Goal: Task Accomplishment & Management: Complete application form

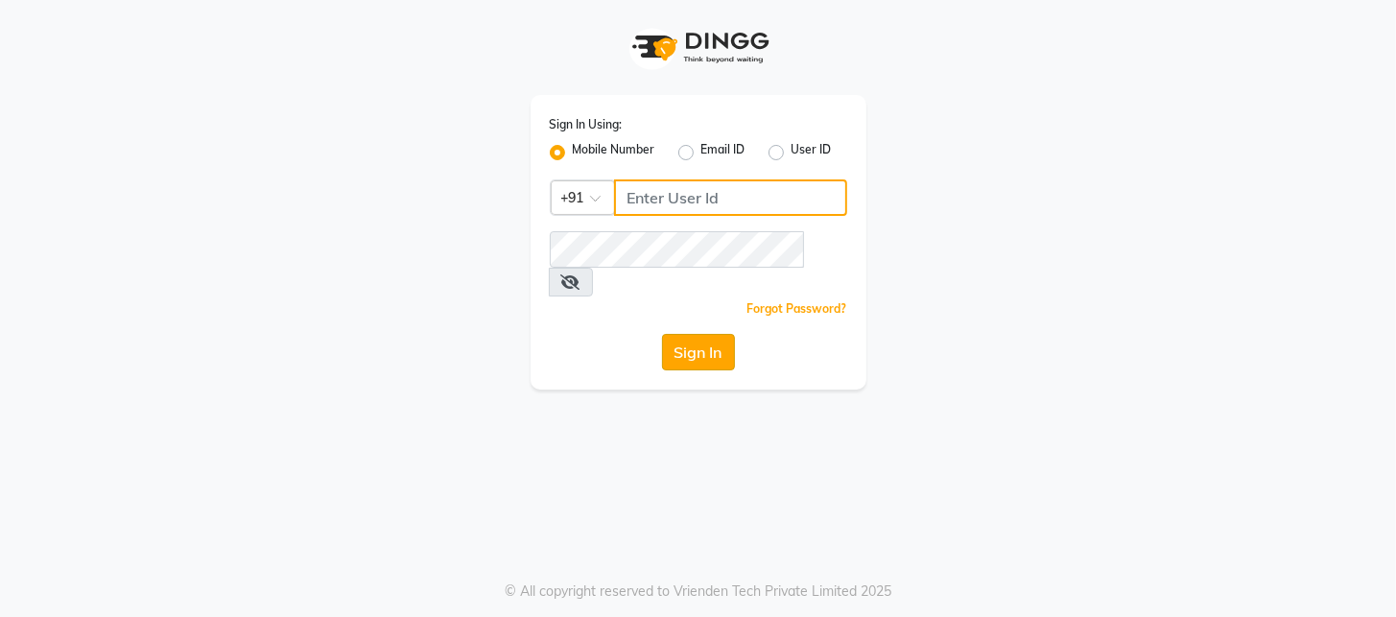
type input "8436749786"
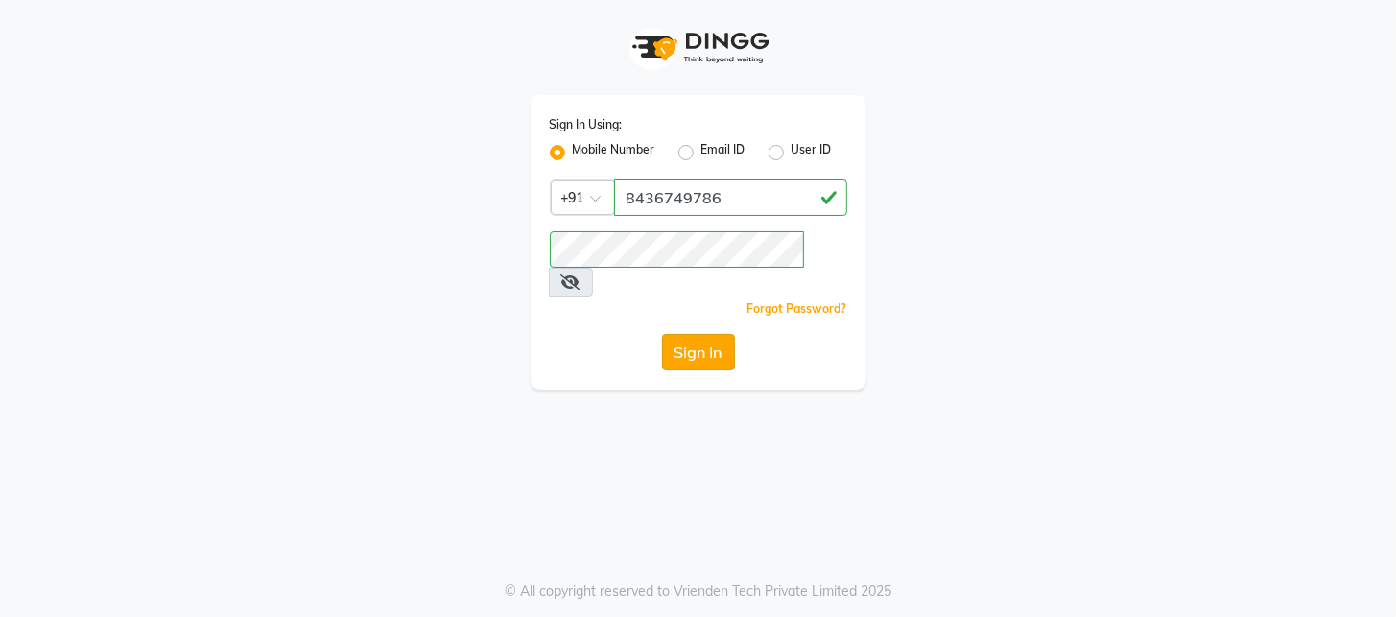
click at [681, 334] on button "Sign In" at bounding box center [698, 352] width 73 height 36
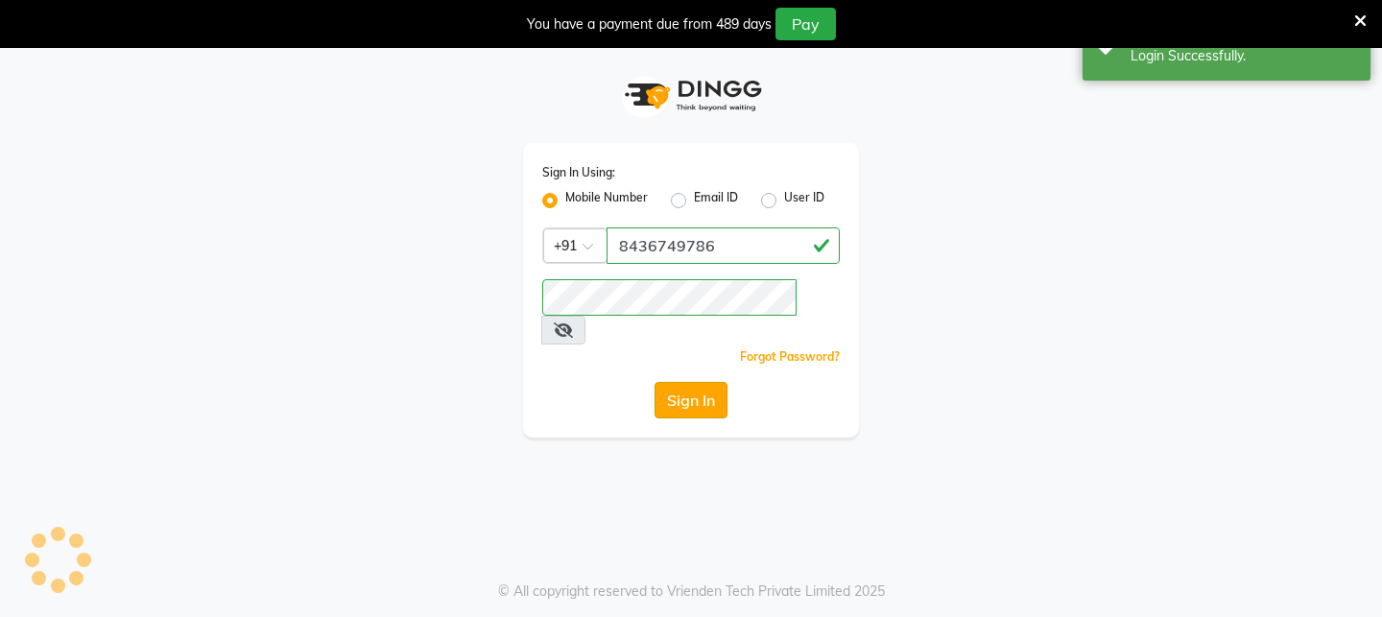
select select "service"
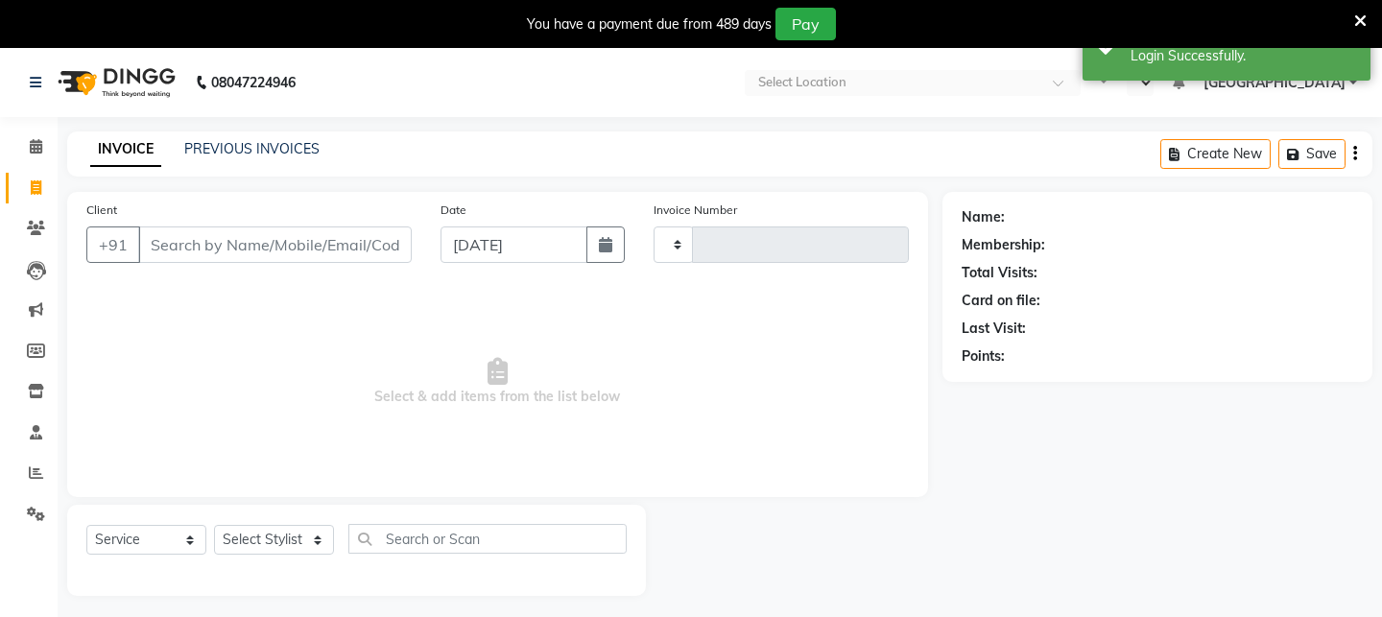
type input "2591"
select select "4296"
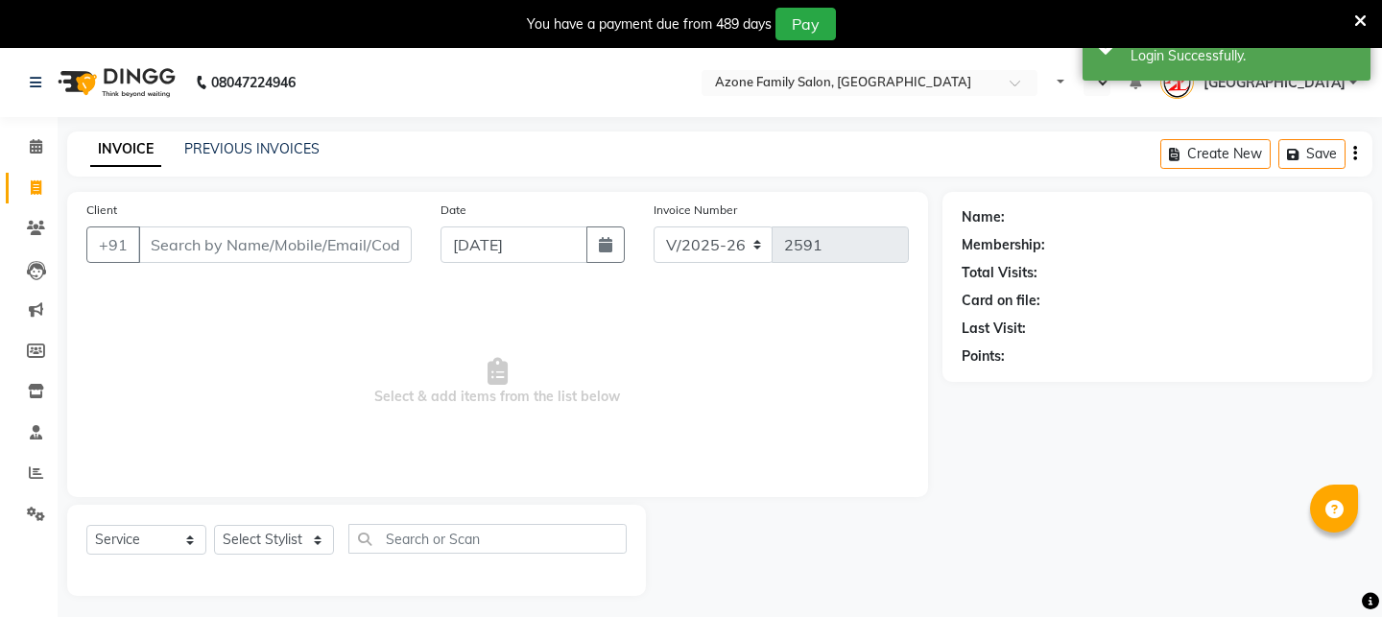
select select "en"
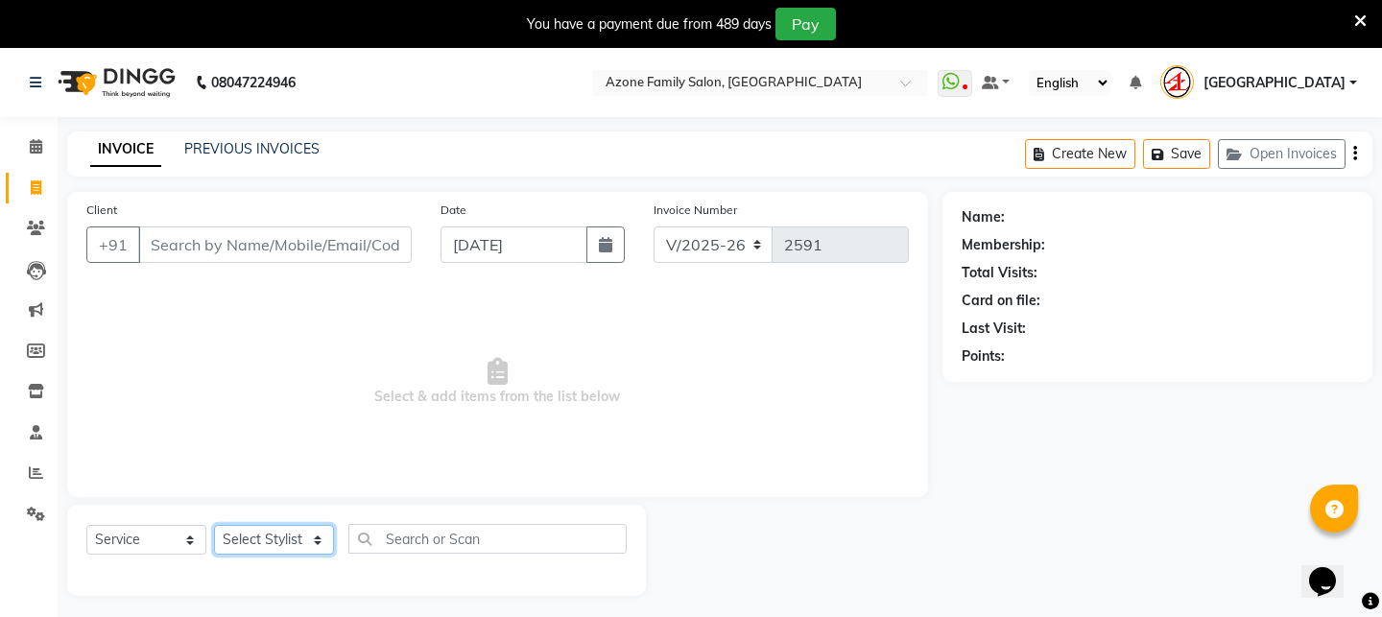
click at [322, 537] on select "Select Stylist [PERSON_NAME] [PERSON_NAME] DEEPIKA [PERSON_NAME] [PERSON_NAME] …" at bounding box center [274, 540] width 120 height 30
click at [847, 575] on div at bounding box center [794, 550] width 296 height 91
click at [319, 539] on select "Select Stylist [PERSON_NAME] [PERSON_NAME] DEEPIKA [PERSON_NAME] [PERSON_NAME] …" at bounding box center [274, 540] width 120 height 30
select select "69577"
click at [214, 525] on select "Select Stylist [PERSON_NAME] [PERSON_NAME] DEEPIKA [PERSON_NAME] [PERSON_NAME] …" at bounding box center [274, 540] width 120 height 30
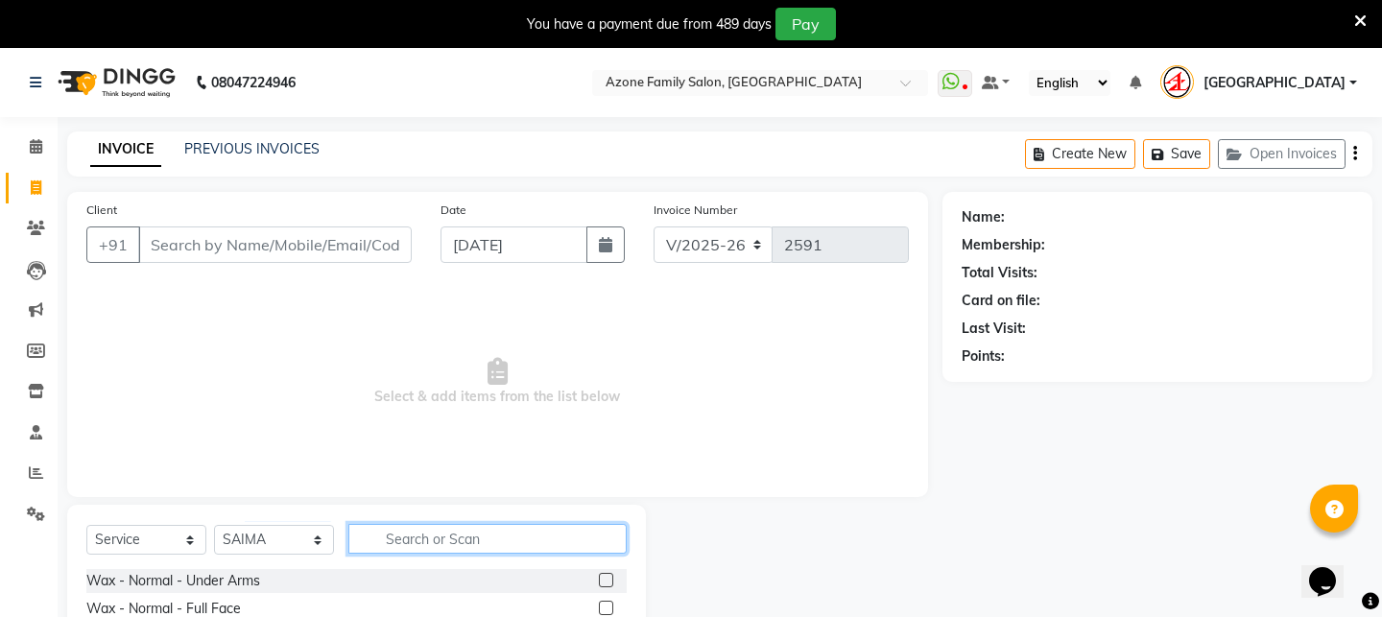
click at [494, 535] on input "text" at bounding box center [487, 539] width 278 height 30
type input "de -"
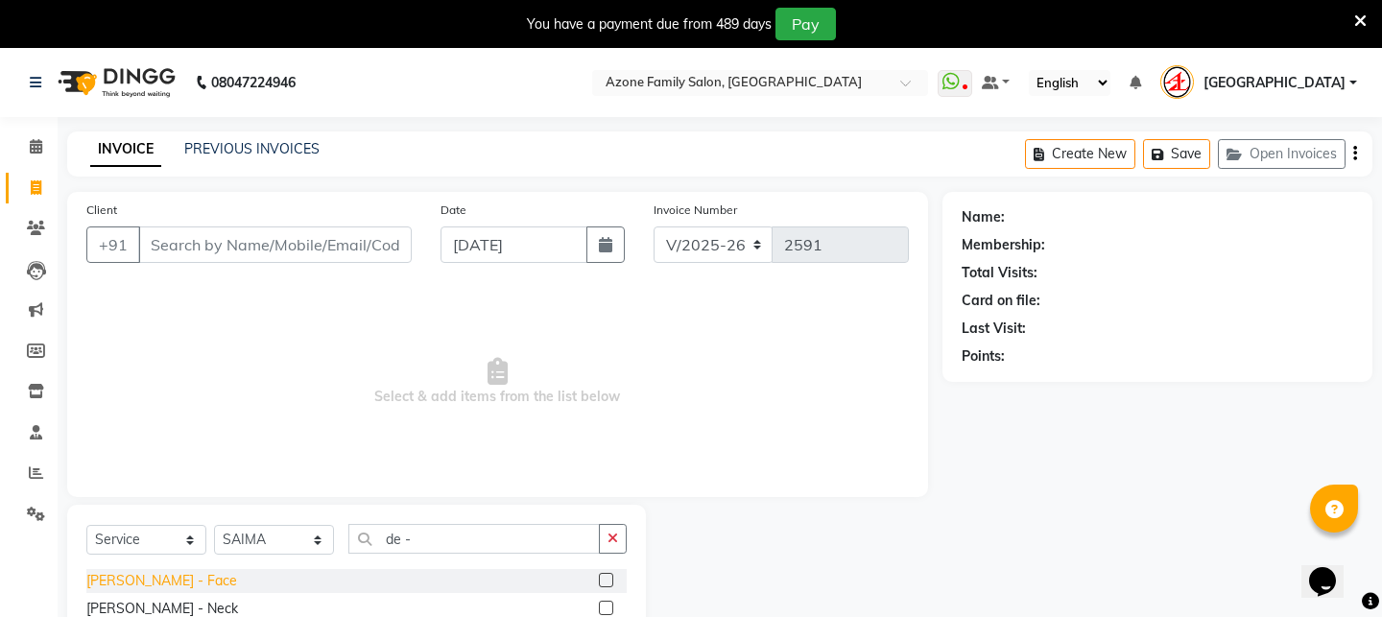
click at [163, 574] on div "[PERSON_NAME] - Face" at bounding box center [161, 581] width 151 height 20
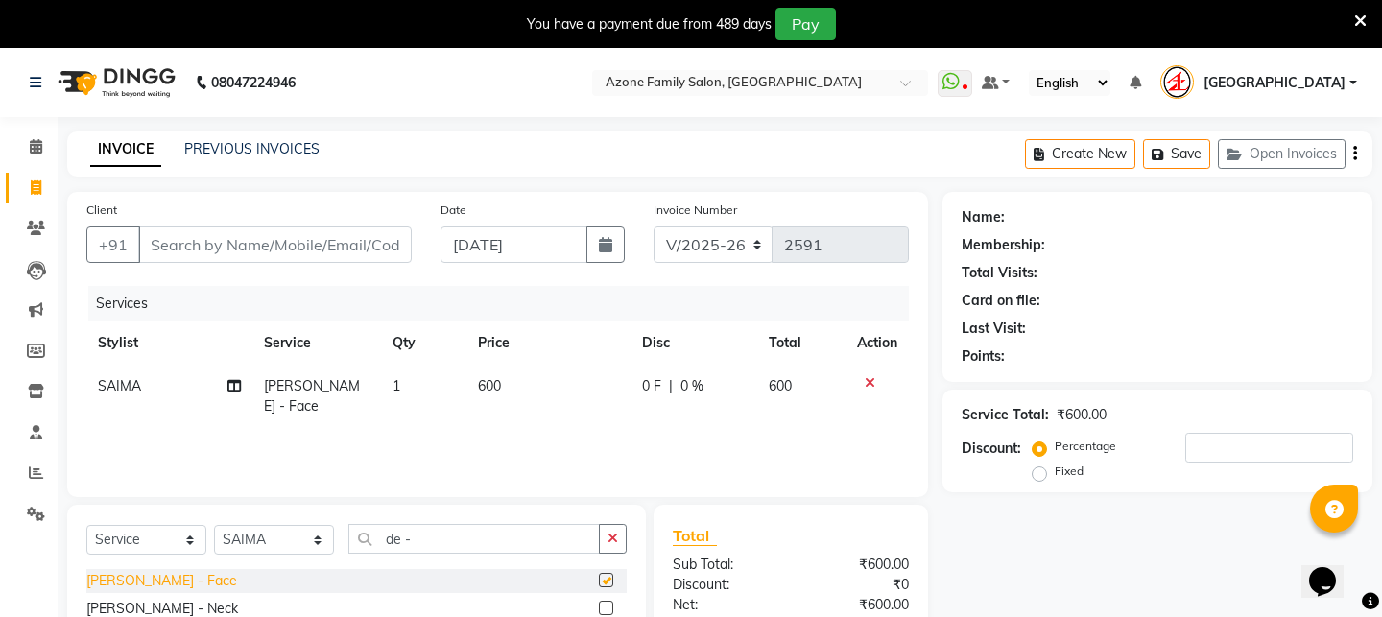
checkbox input "false"
click at [620, 542] on button "button" at bounding box center [613, 539] width 28 height 30
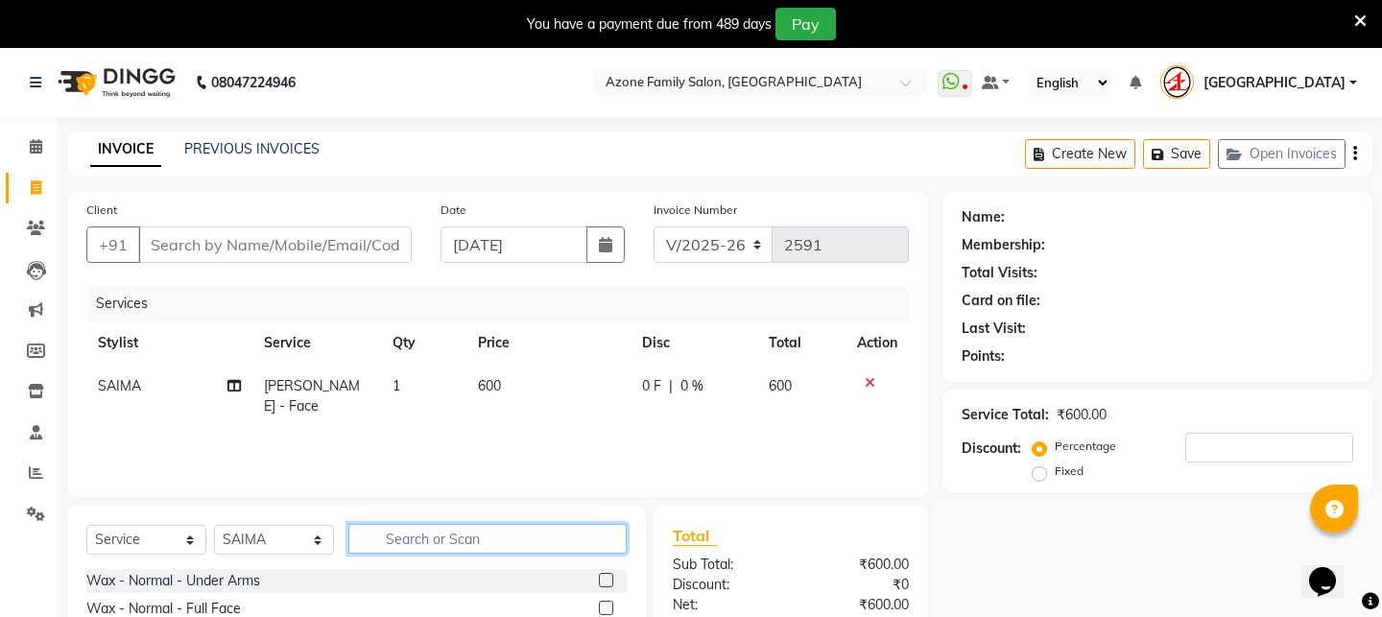
click at [566, 532] on input "text" at bounding box center [487, 539] width 278 height 30
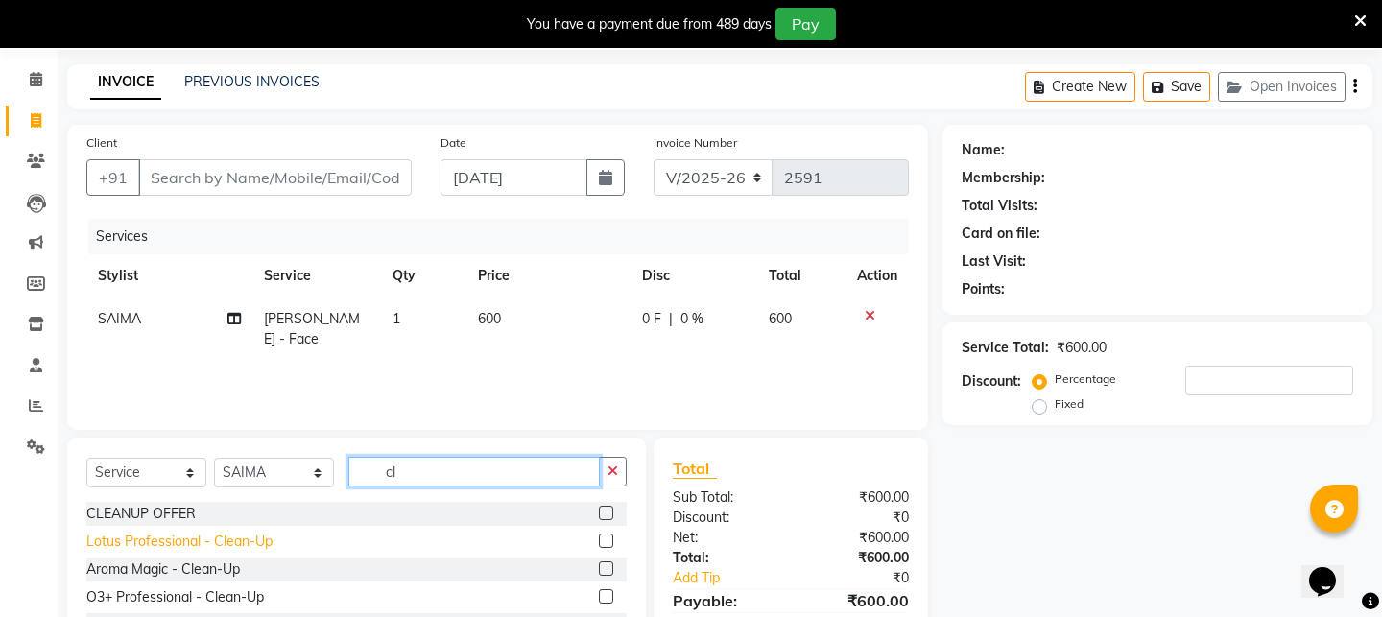
scroll to position [61, 0]
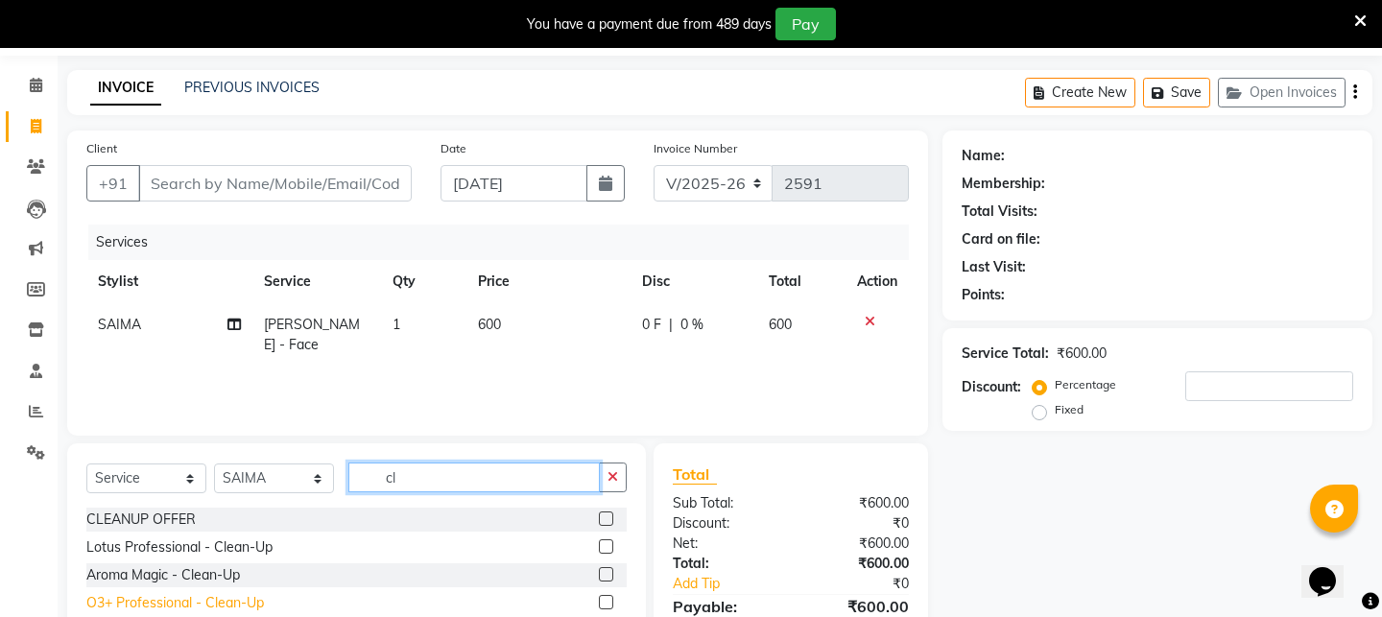
type input "cl"
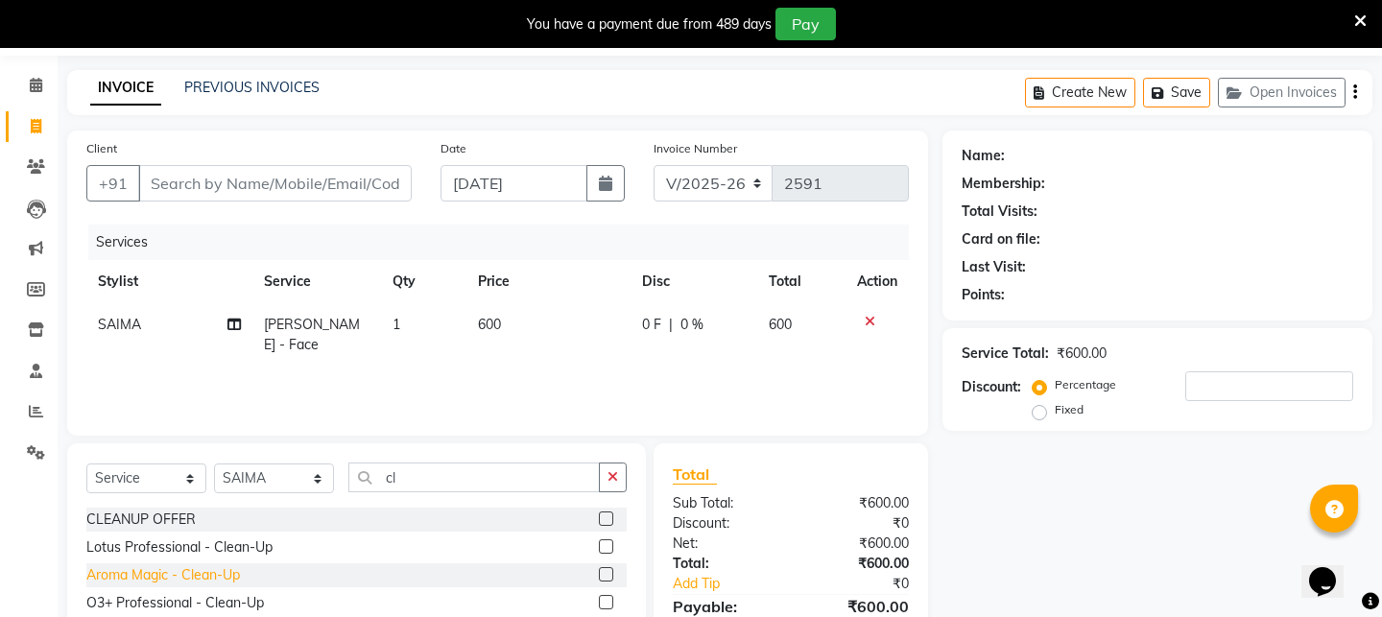
click at [144, 601] on div "O3+ Professional - Clean-Up" at bounding box center [174, 603] width 177 height 20
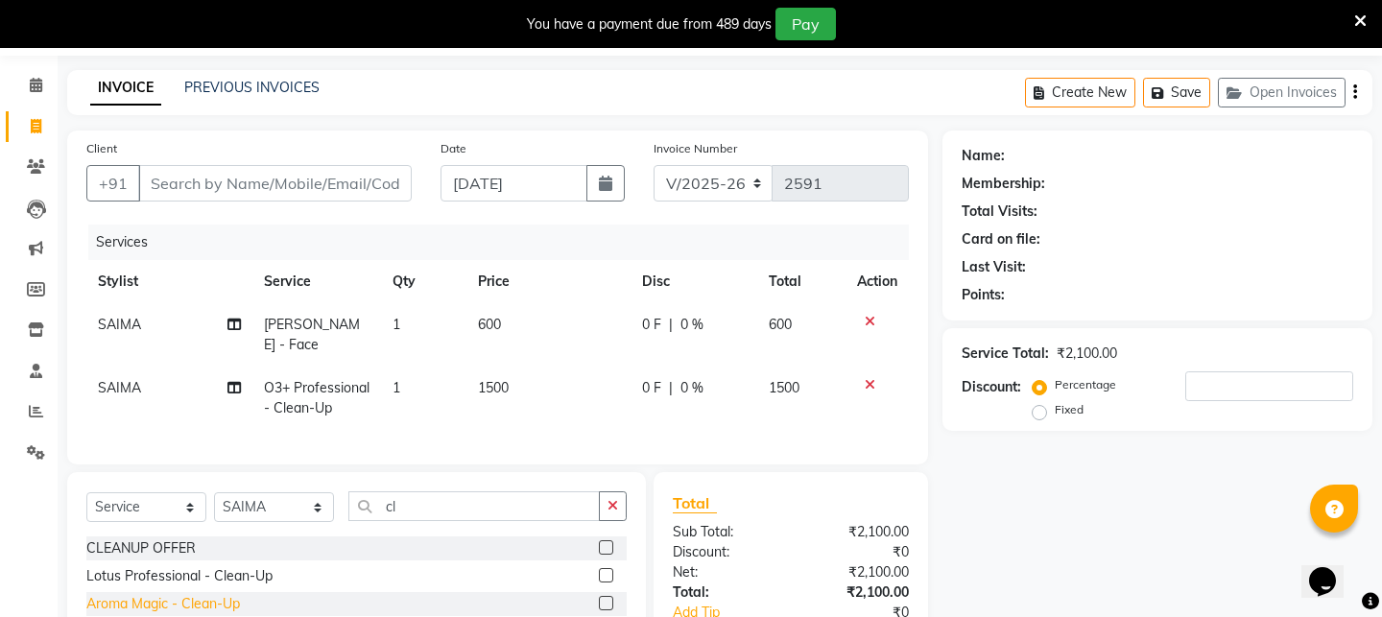
checkbox input "false"
click at [620, 493] on button "button" at bounding box center [613, 506] width 28 height 30
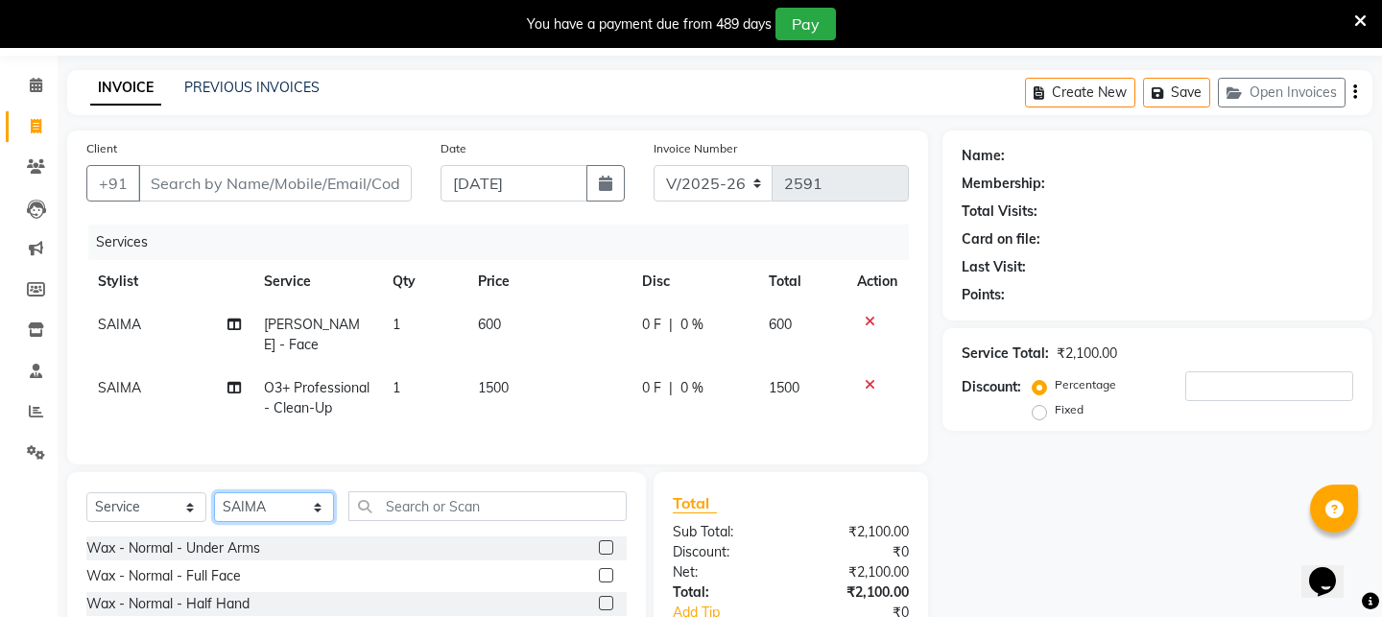
click at [319, 500] on select "Select Stylist [PERSON_NAME] [PERSON_NAME] DEEPIKA [PERSON_NAME] [PERSON_NAME] …" at bounding box center [274, 507] width 120 height 30
select select "25302"
click at [214, 492] on select "Select Stylist [PERSON_NAME] [PERSON_NAME] DEEPIKA [PERSON_NAME] [PERSON_NAME] …" at bounding box center [274, 507] width 120 height 30
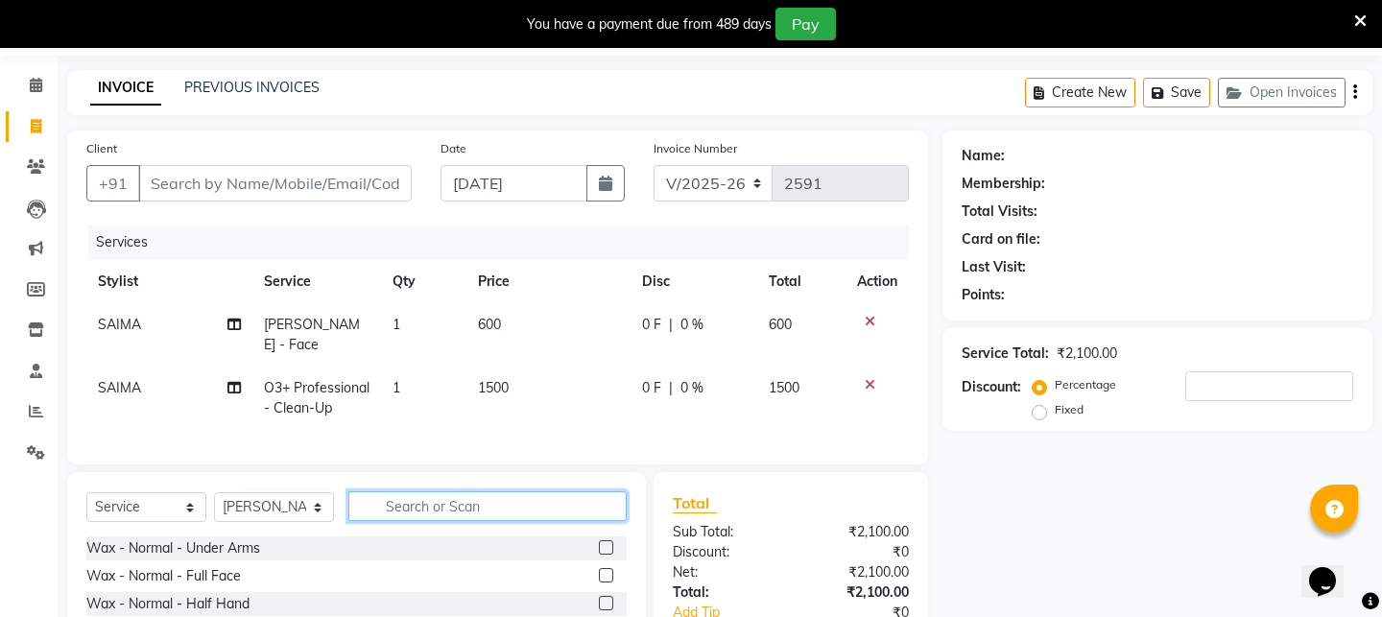
click at [438, 491] on input "text" at bounding box center [487, 506] width 278 height 30
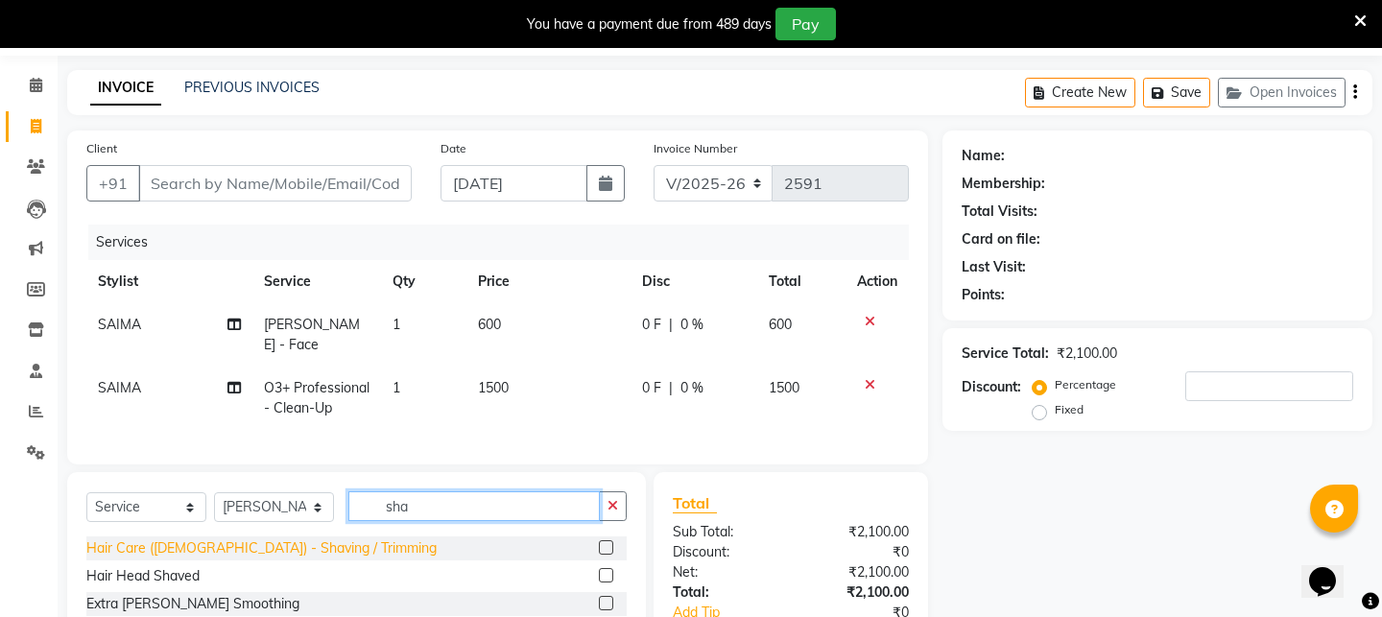
type input "sha"
click at [246, 538] on div "Hair Care ([DEMOGRAPHIC_DATA]) - Shaving / Trimming" at bounding box center [261, 548] width 350 height 20
checkbox input "false"
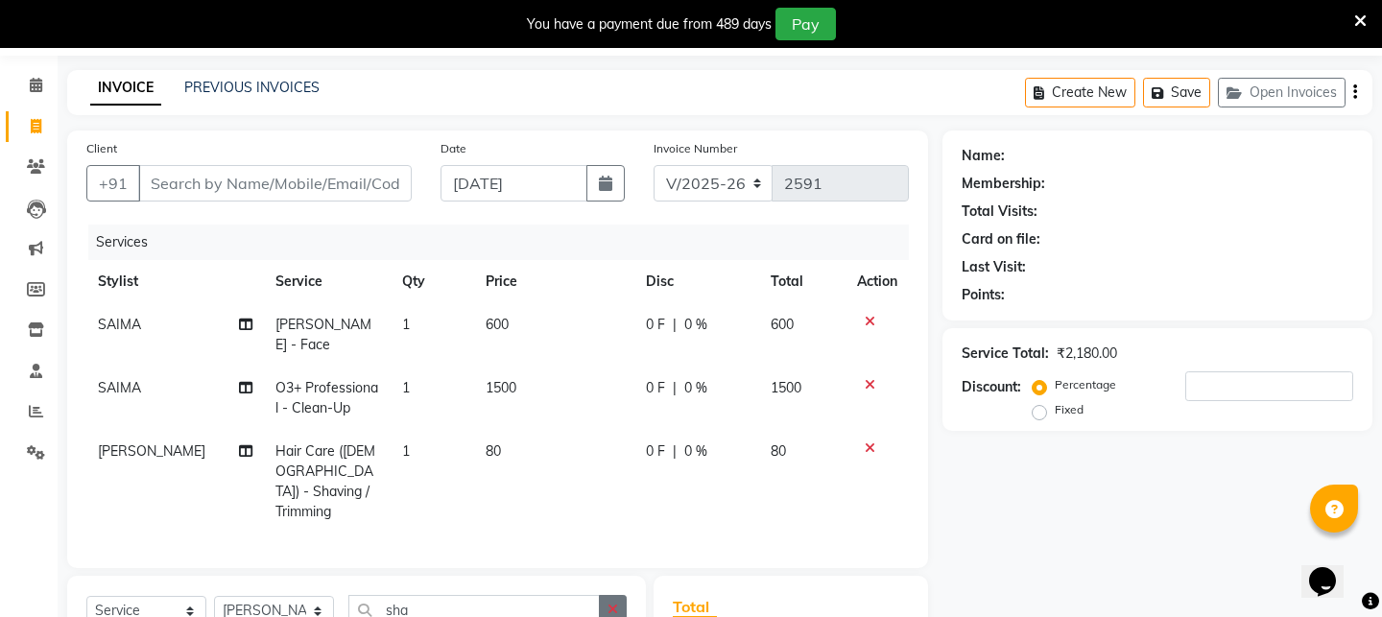
click at [606, 595] on button "button" at bounding box center [613, 610] width 28 height 30
click at [276, 177] on input "Client" at bounding box center [274, 183] width 273 height 36
click at [866, 316] on icon at bounding box center [869, 321] width 11 height 13
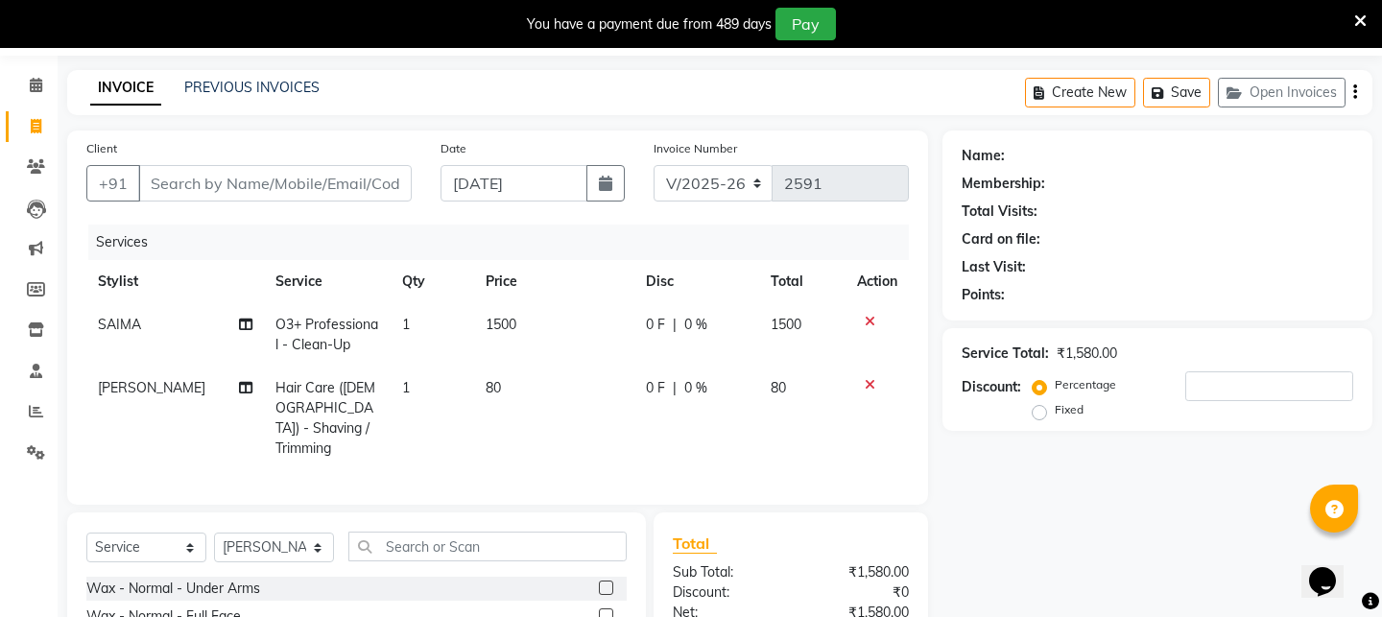
click at [867, 318] on icon at bounding box center [869, 321] width 11 height 13
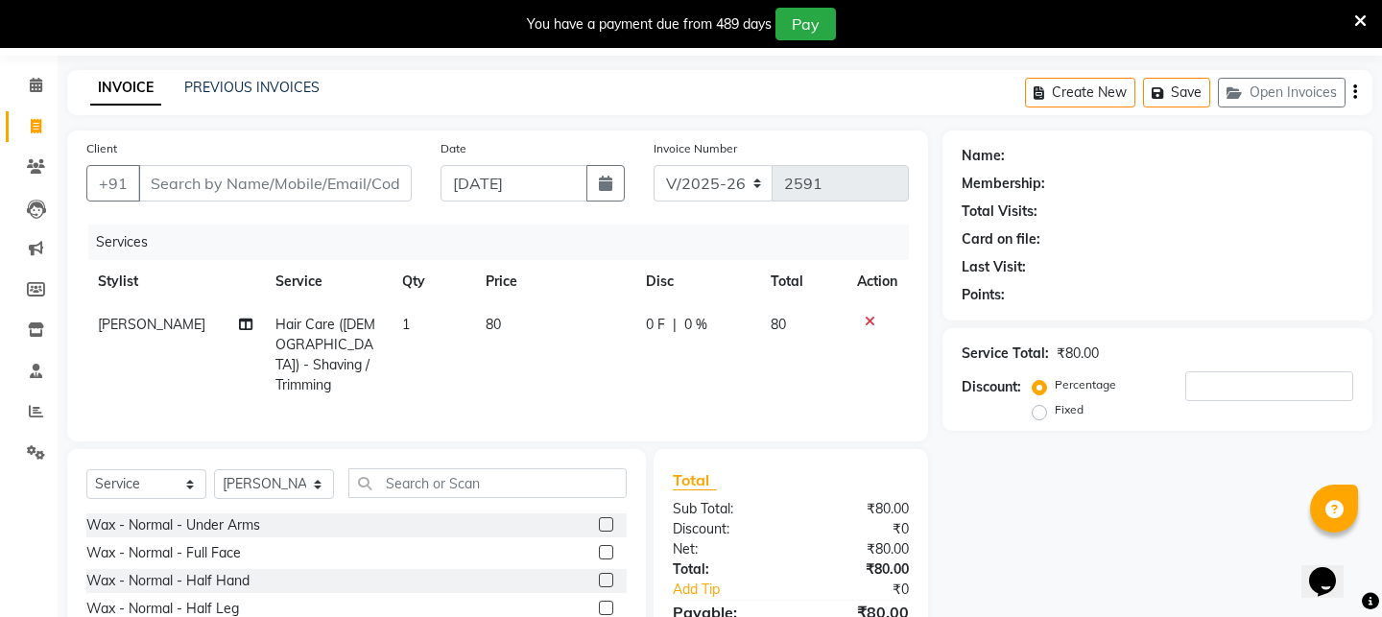
click at [867, 318] on icon at bounding box center [869, 321] width 11 height 13
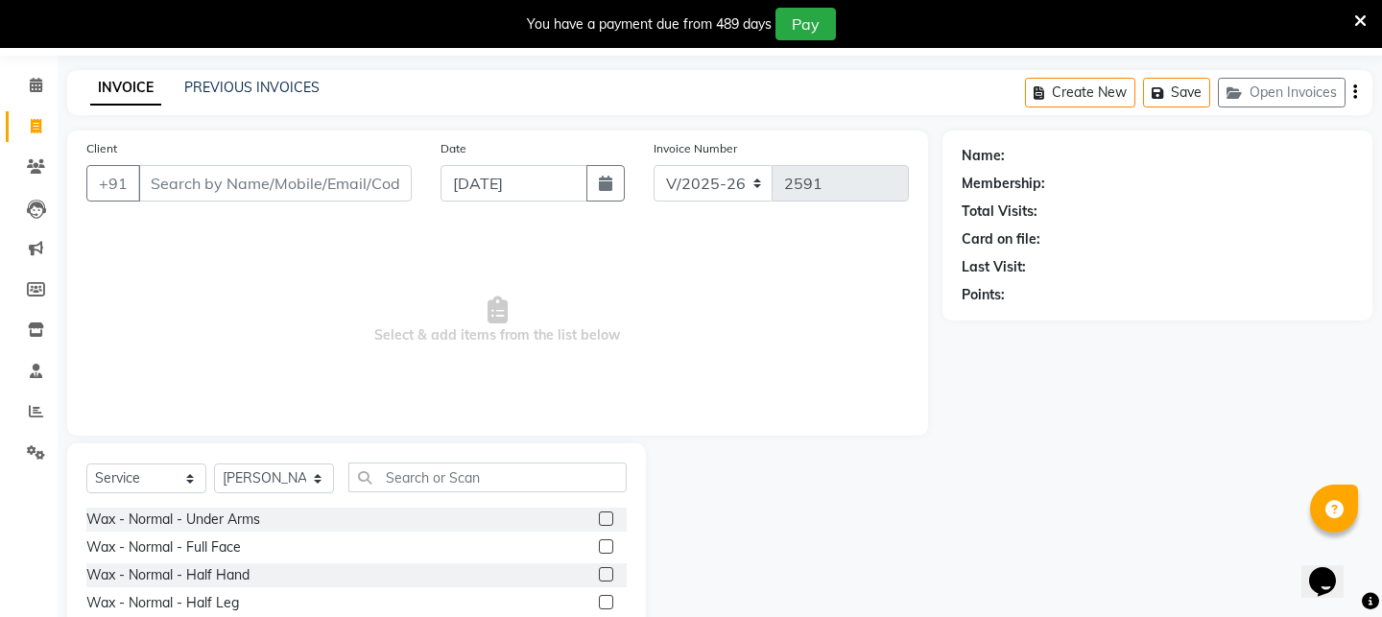
drag, startPoint x: 867, startPoint y: 318, endPoint x: -7, endPoint y: 659, distance: 938.4
drag, startPoint x: -7, startPoint y: 659, endPoint x: 761, endPoint y: 512, distance: 781.5
click at [761, 512] on div at bounding box center [794, 584] width 296 height 283
click at [526, 463] on input "text" at bounding box center [487, 477] width 278 height 30
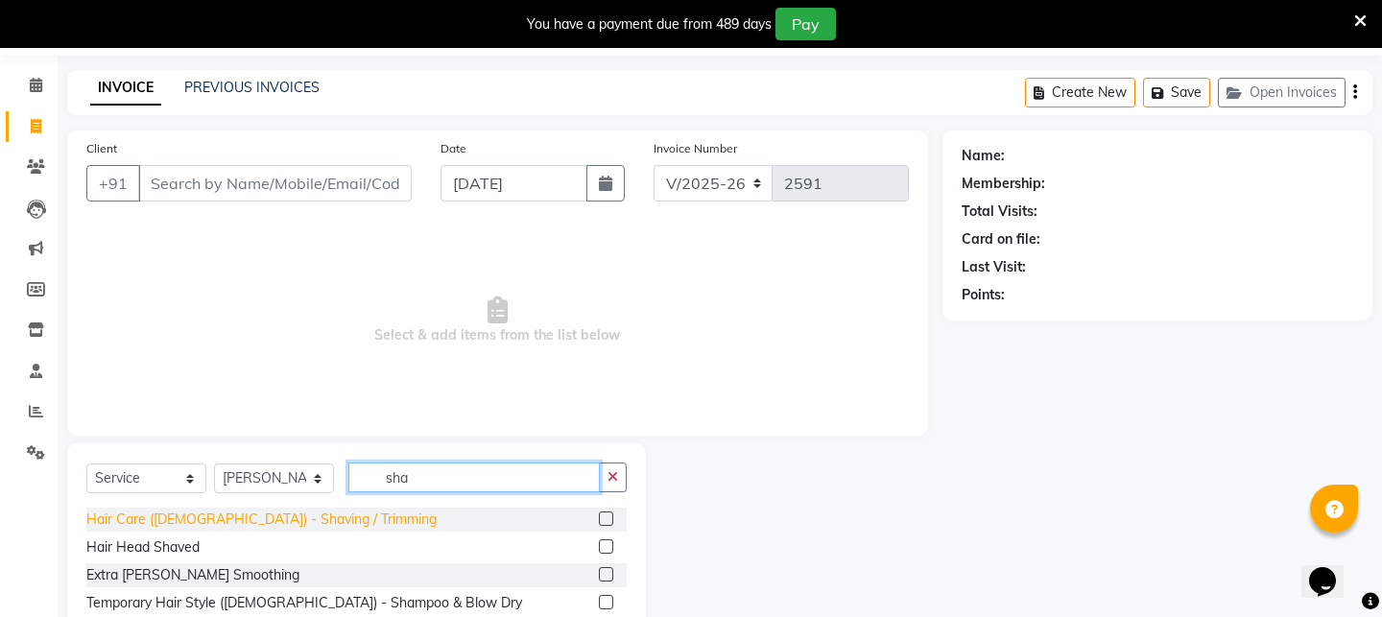
type input "sha"
click at [270, 510] on div "Hair Care ([DEMOGRAPHIC_DATA]) - Shaving / Trimming" at bounding box center [261, 519] width 350 height 20
checkbox input "false"
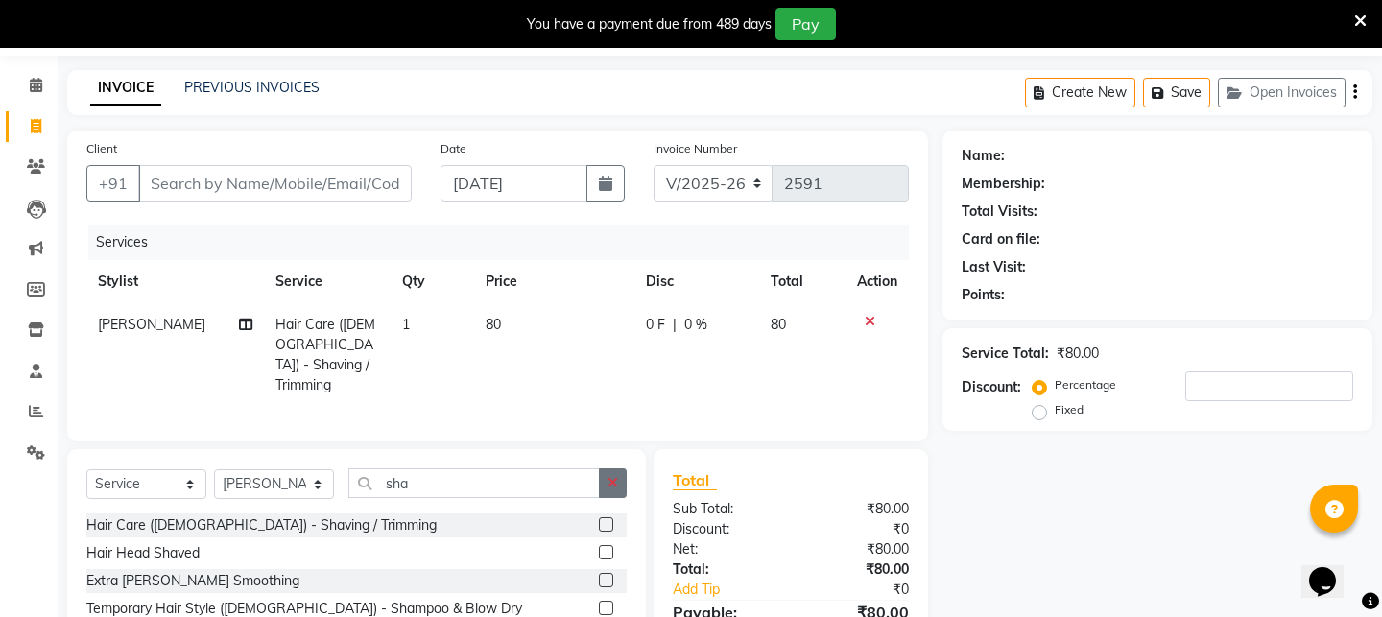
click at [621, 474] on button "button" at bounding box center [613, 483] width 28 height 30
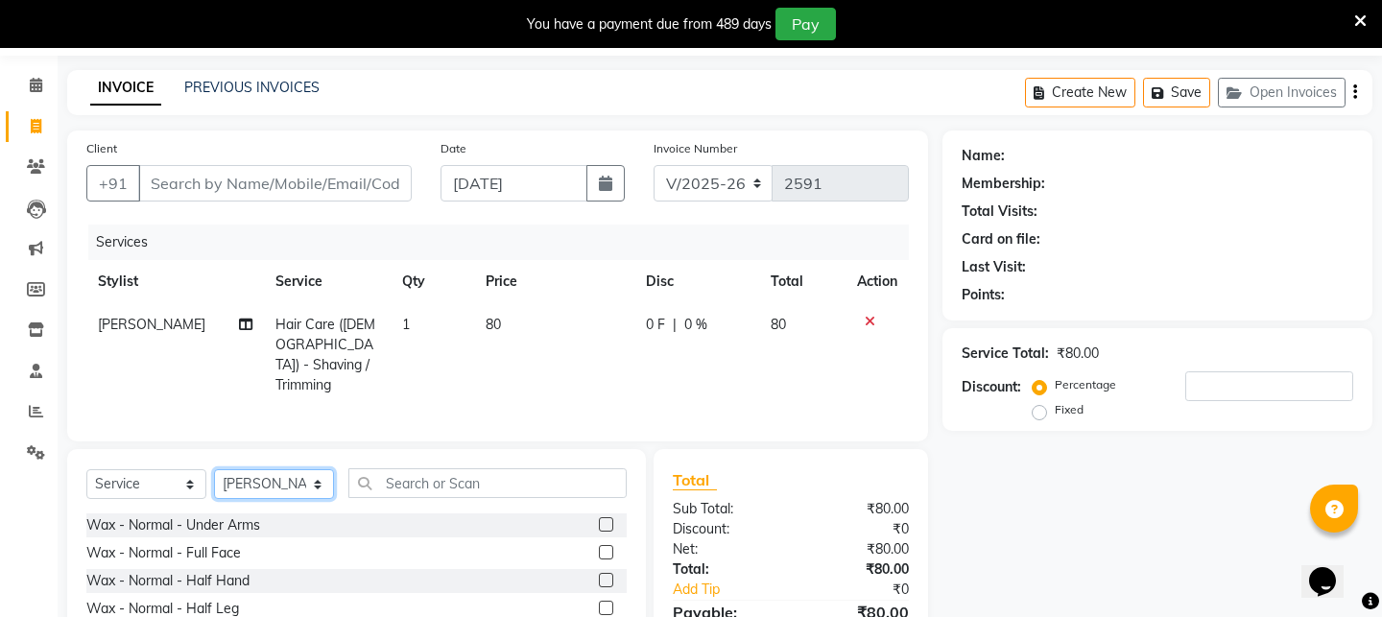
click at [318, 472] on select "Select Stylist [PERSON_NAME] [PERSON_NAME] DEEPIKA [PERSON_NAME] [PERSON_NAME] …" at bounding box center [274, 484] width 120 height 30
select select "69577"
click at [214, 469] on select "Select Stylist [PERSON_NAME] [PERSON_NAME] DEEPIKA [PERSON_NAME] [PERSON_NAME] …" at bounding box center [274, 484] width 120 height 30
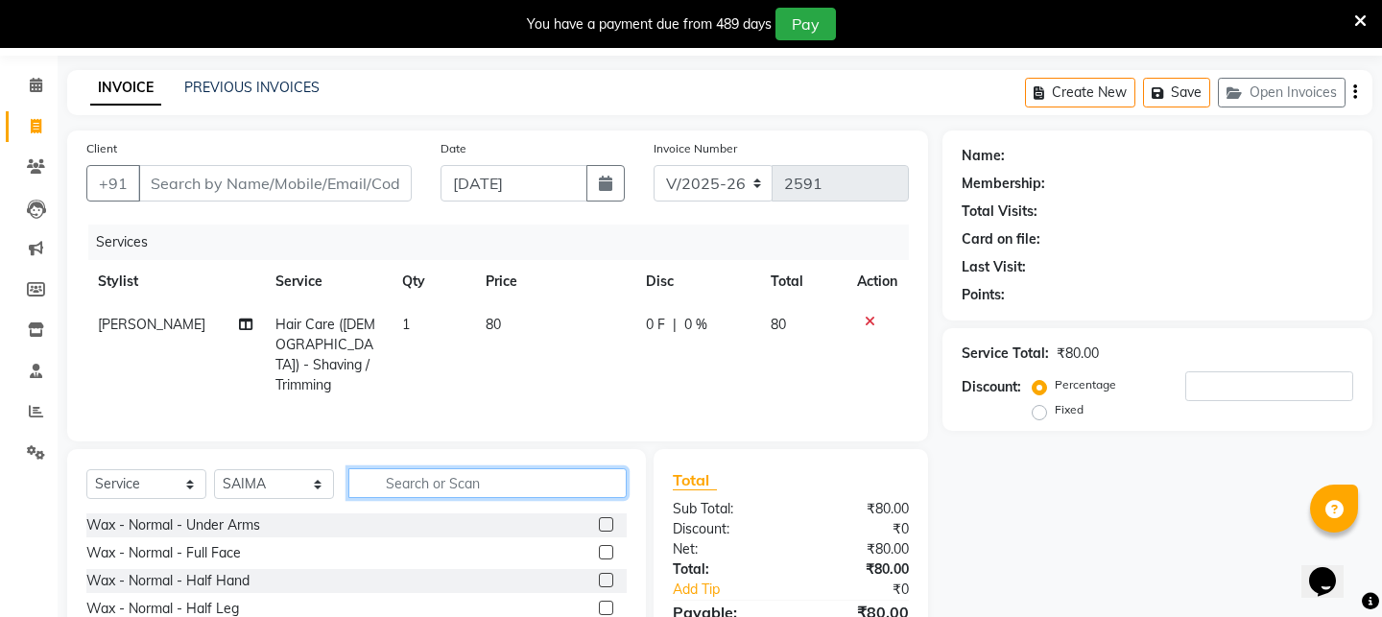
click at [478, 483] on input "text" at bounding box center [487, 483] width 278 height 30
type input "d"
type input "De -"
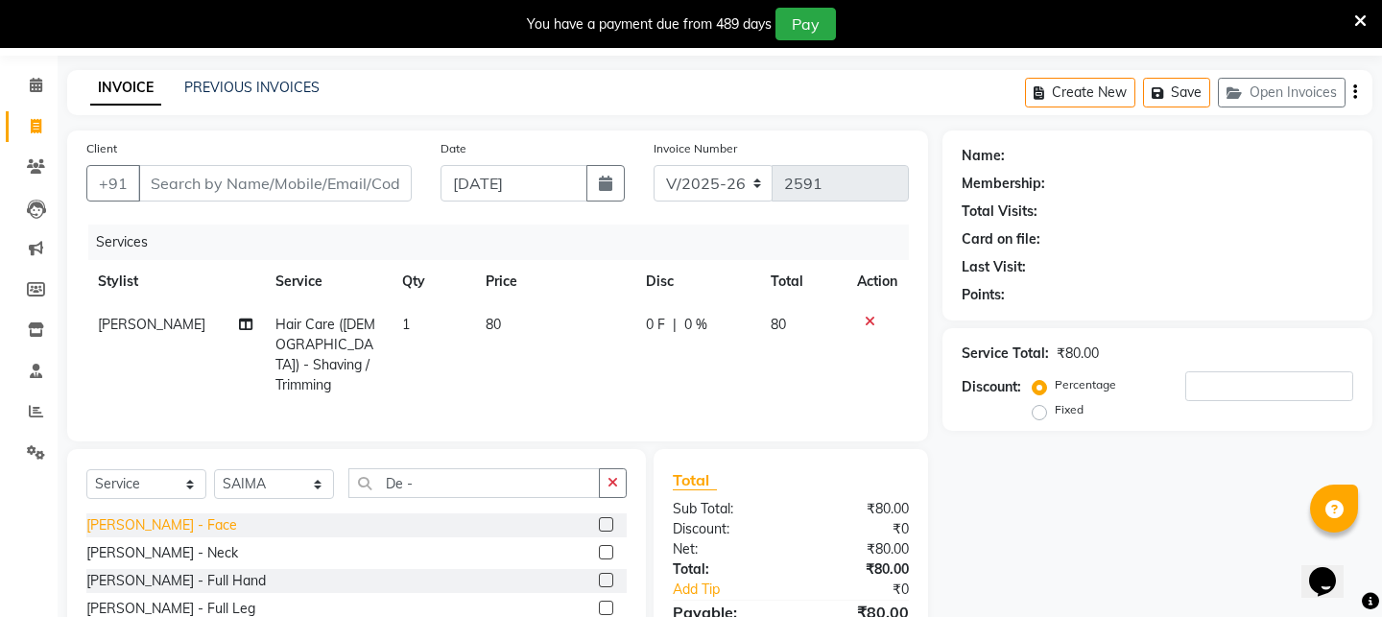
click at [159, 521] on div "[PERSON_NAME] - Face" at bounding box center [161, 525] width 151 height 20
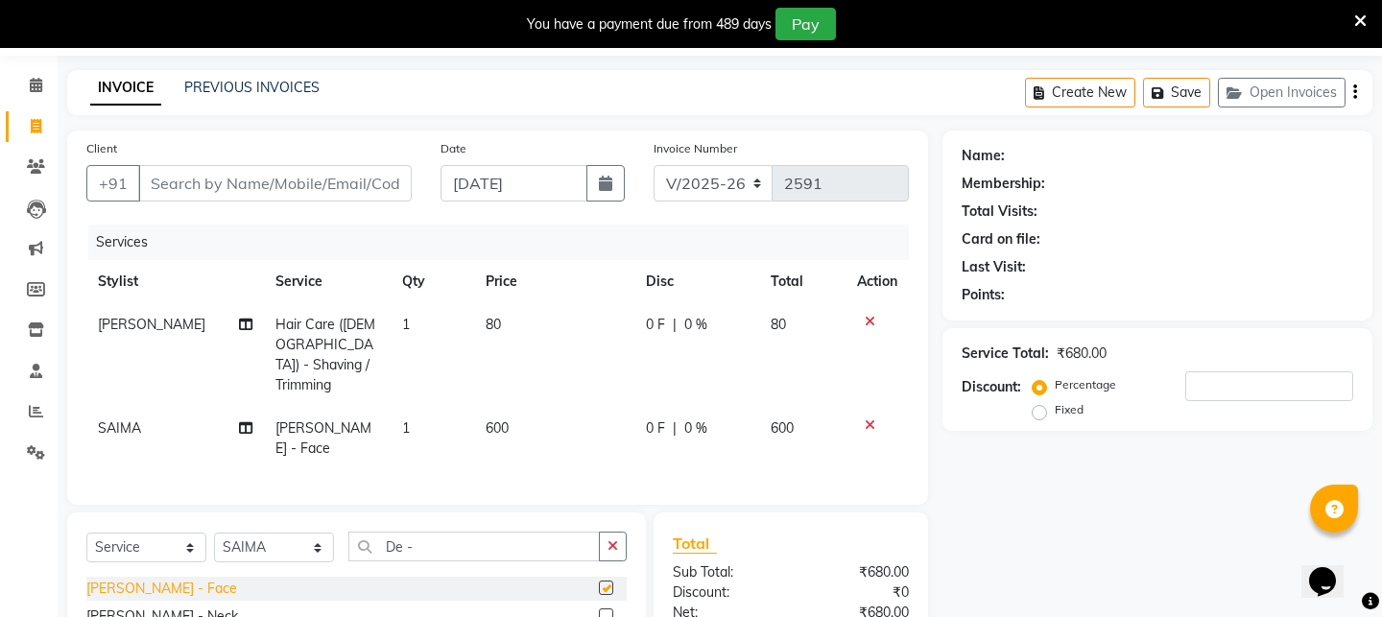
checkbox input "false"
click at [610, 539] on icon "button" at bounding box center [612, 545] width 11 height 13
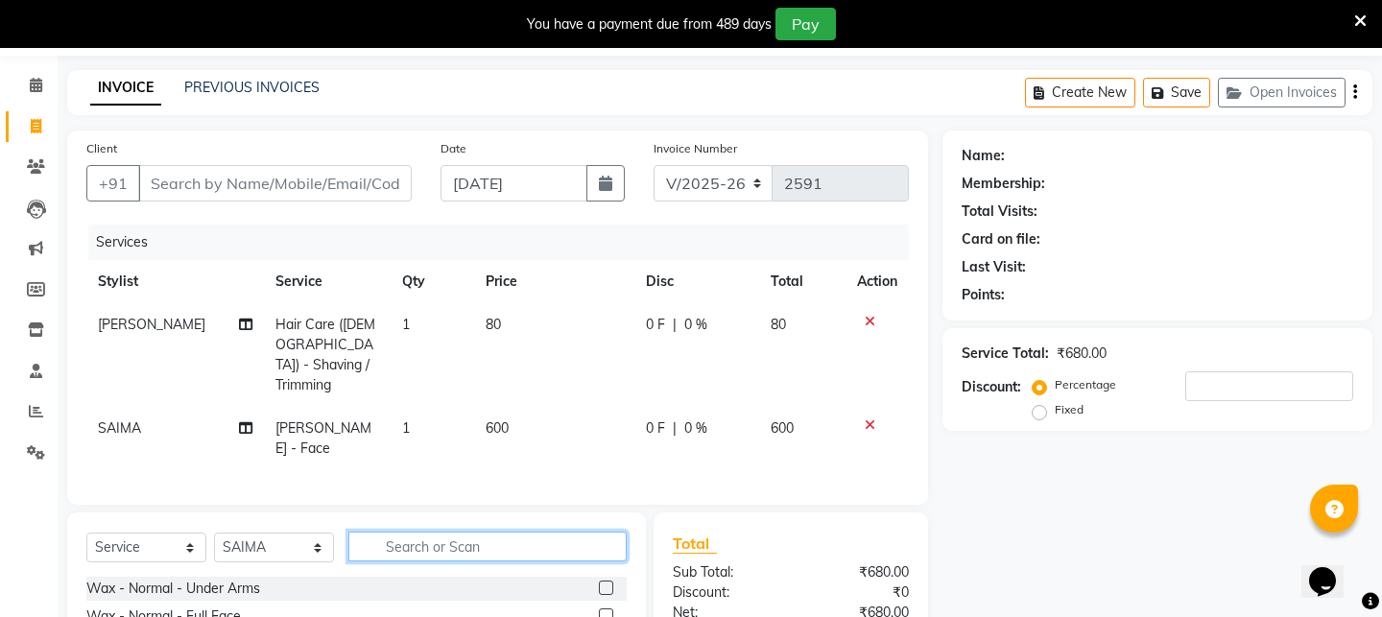
click at [557, 532] on input "text" at bounding box center [487, 547] width 278 height 30
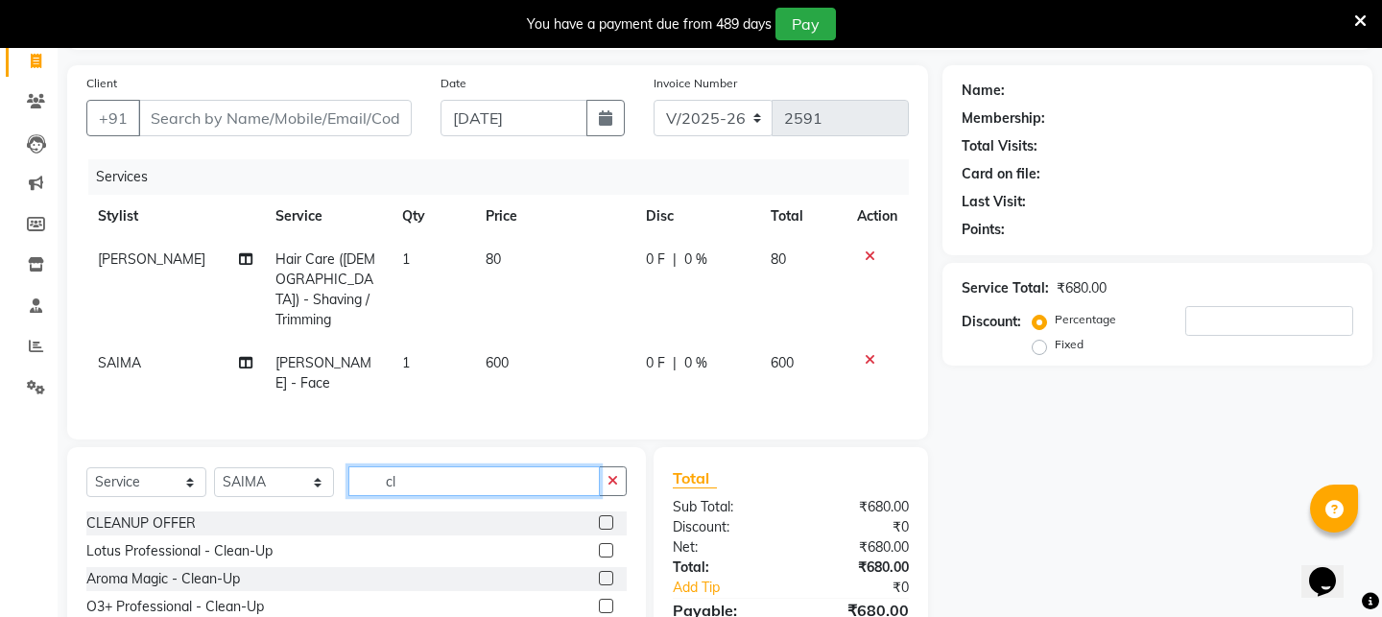
scroll to position [201, 0]
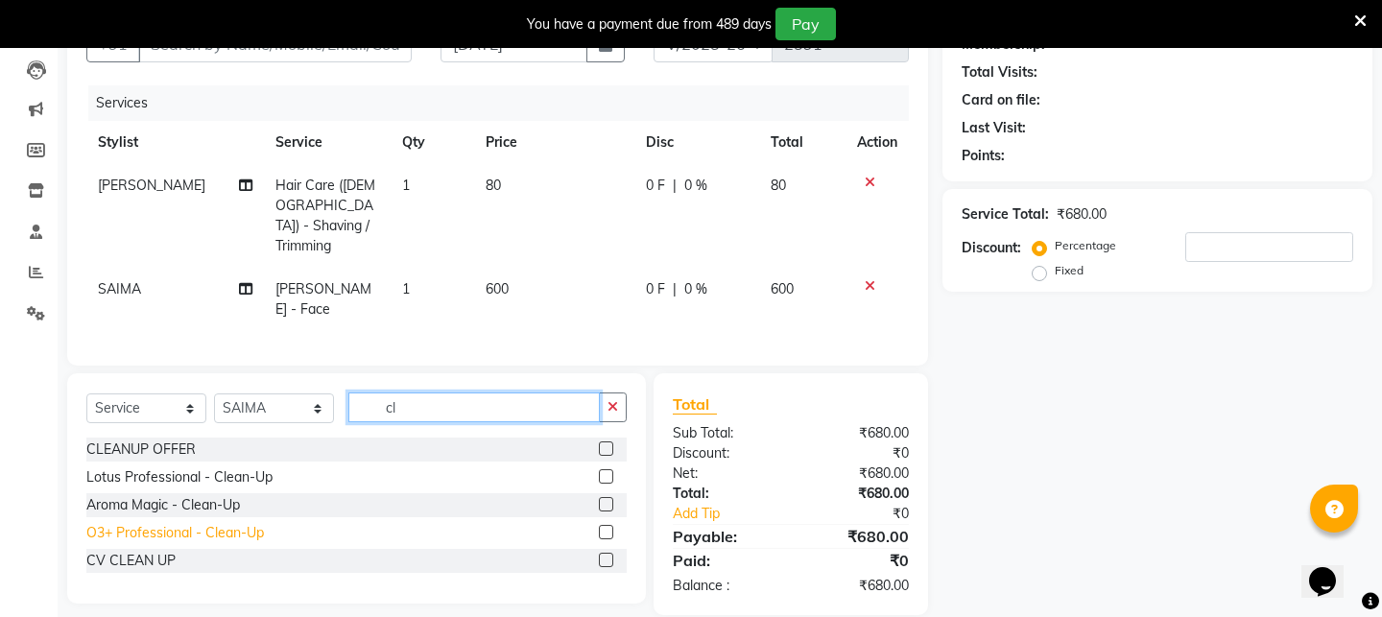
type input "cl"
click at [129, 523] on div "O3+ Professional - Clean-Up" at bounding box center [174, 533] width 177 height 20
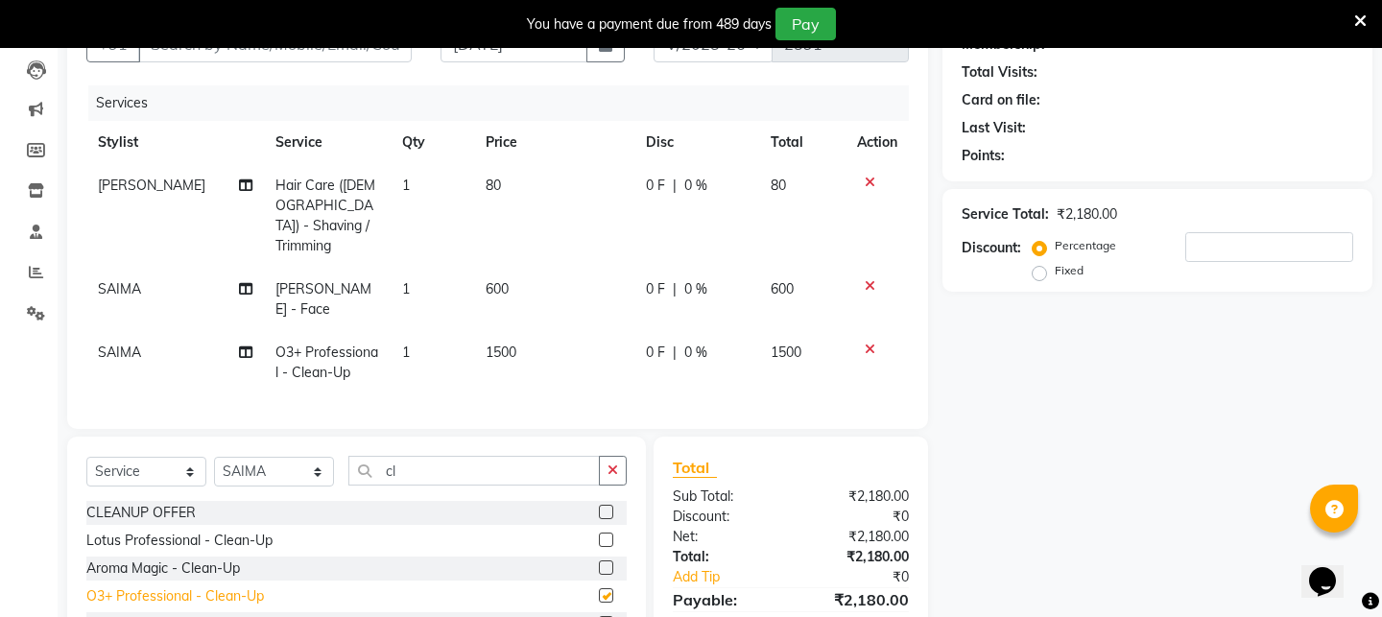
checkbox input "false"
click at [610, 463] on icon "button" at bounding box center [612, 469] width 11 height 13
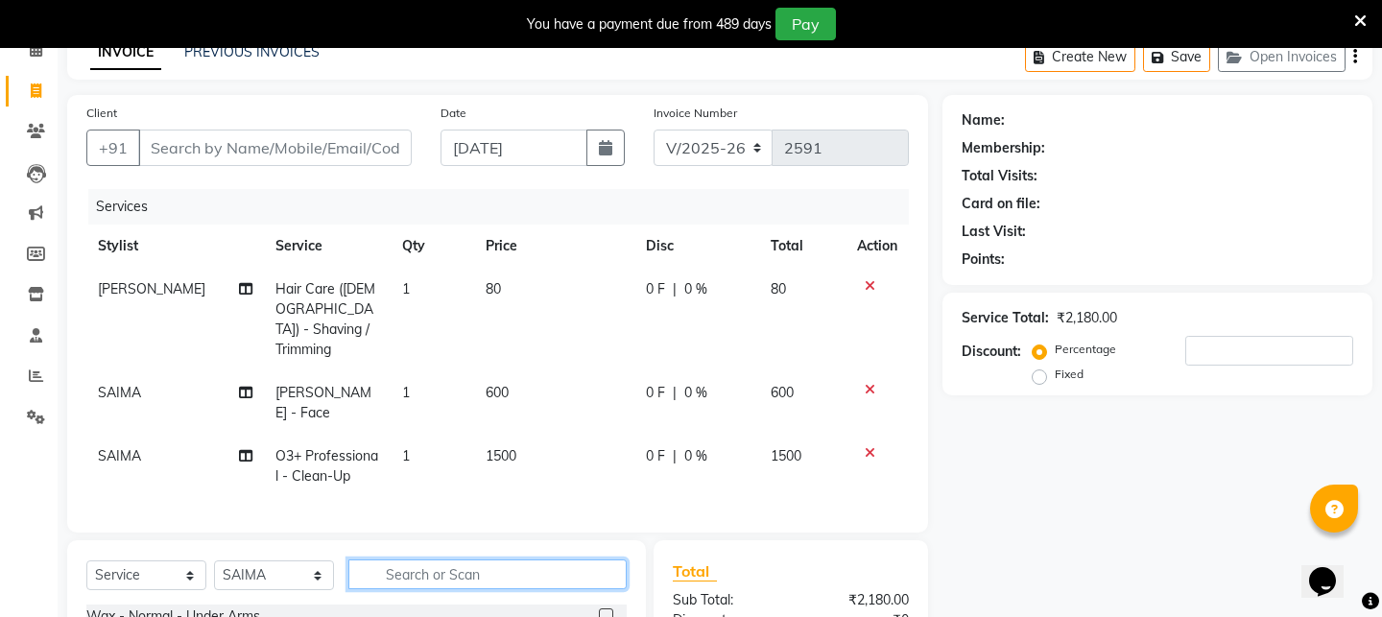
scroll to position [0, 0]
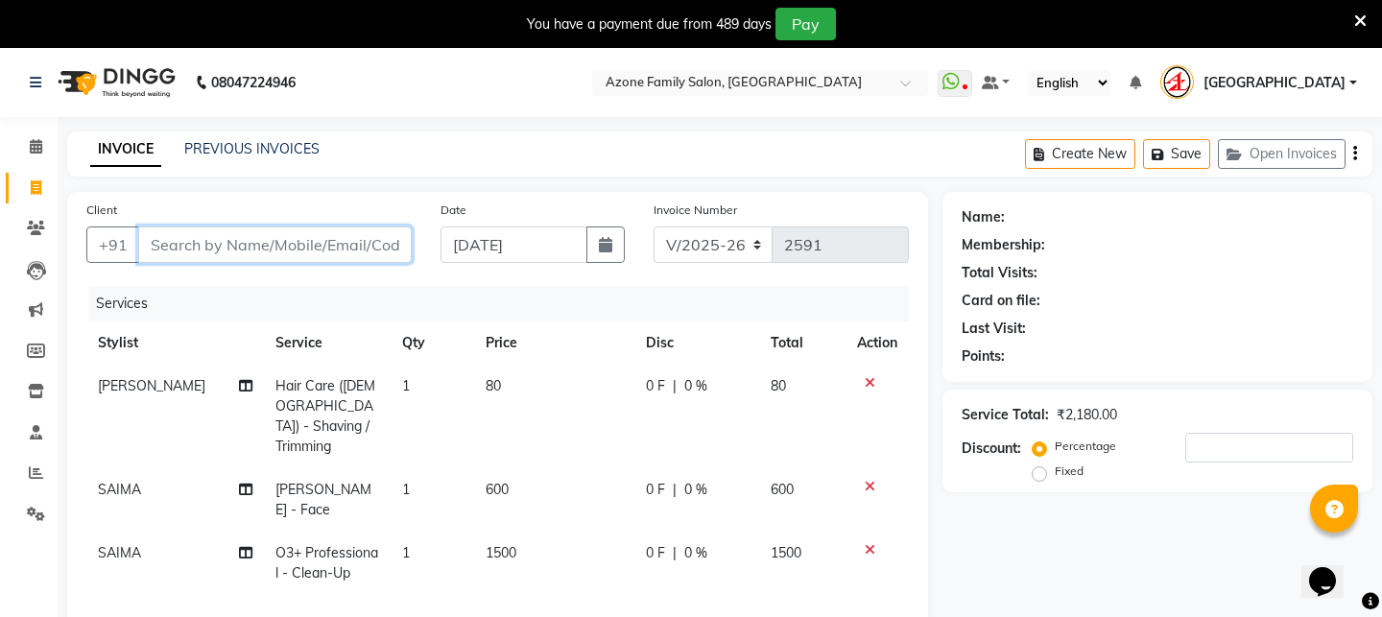
click at [355, 241] on input "Client" at bounding box center [274, 244] width 273 height 36
type input "0"
drag, startPoint x: 291, startPoint y: 231, endPoint x: 306, endPoint y: 230, distance: 15.4
click at [297, 231] on input "Client" at bounding box center [274, 244] width 273 height 36
click at [330, 229] on input "Client" at bounding box center [274, 244] width 273 height 36
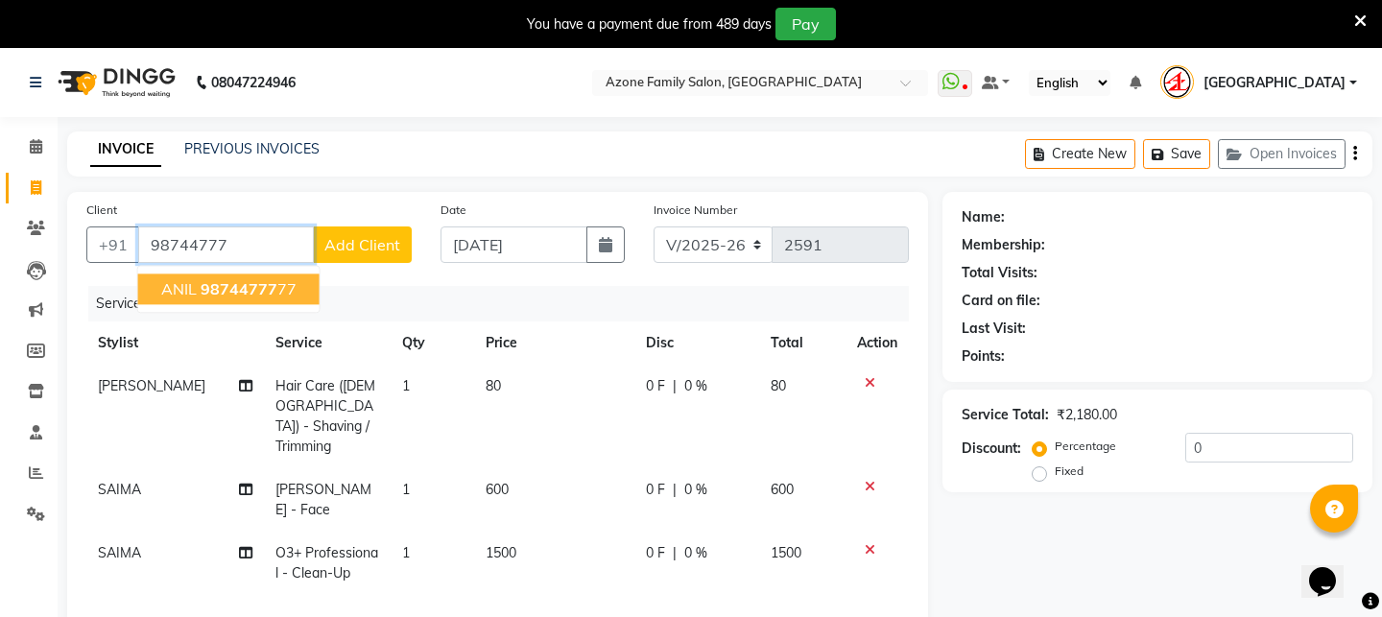
click at [296, 286] on button "ANIL 98744777 77" at bounding box center [228, 288] width 181 height 31
type input "9874477777"
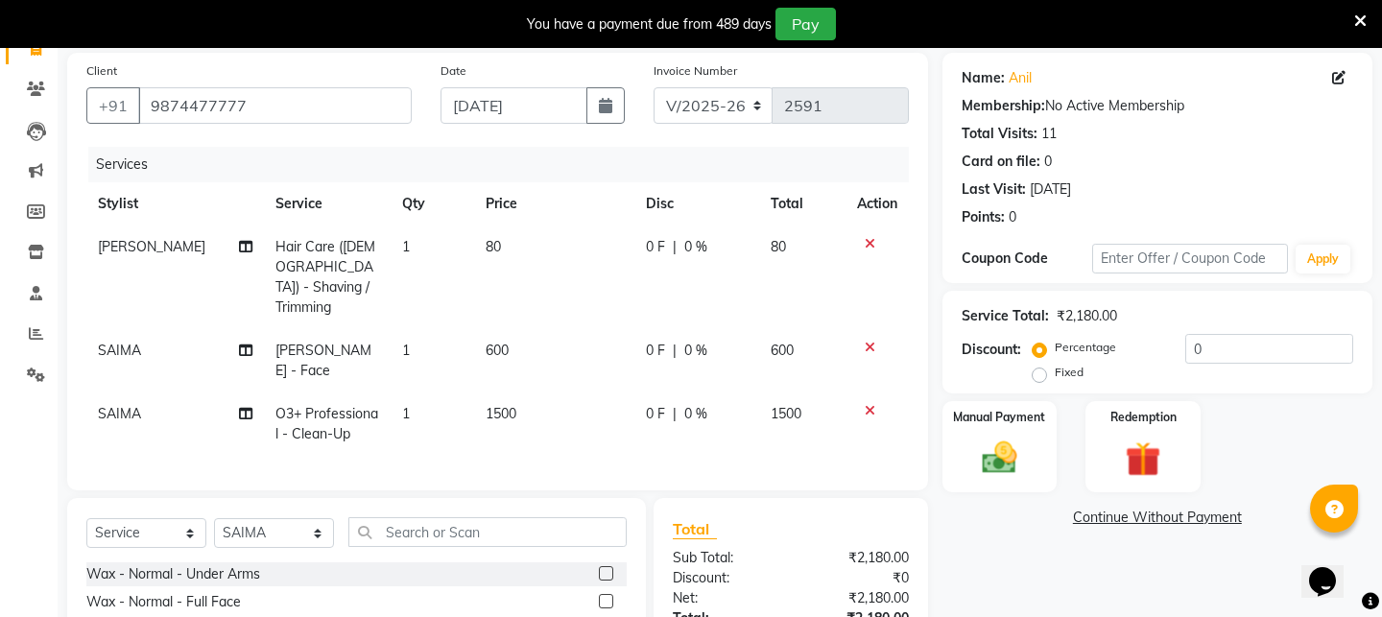
scroll to position [95, 0]
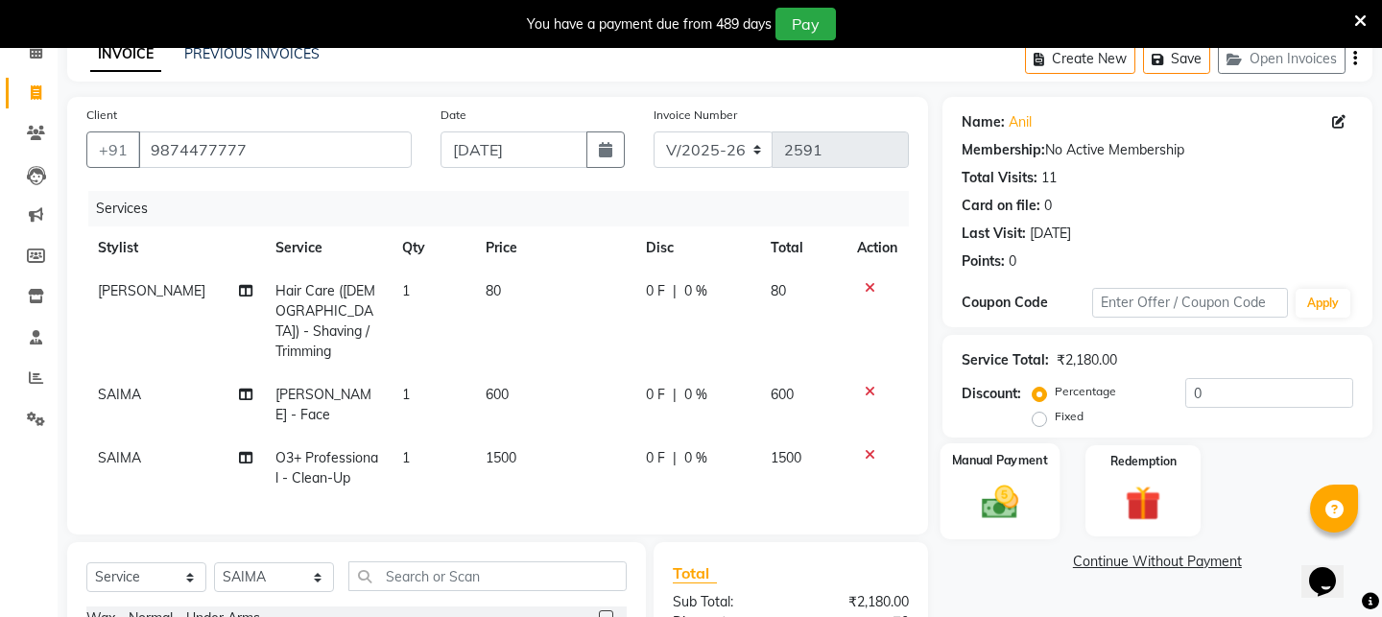
click at [1029, 500] on img at bounding box center [998, 502] width 59 height 42
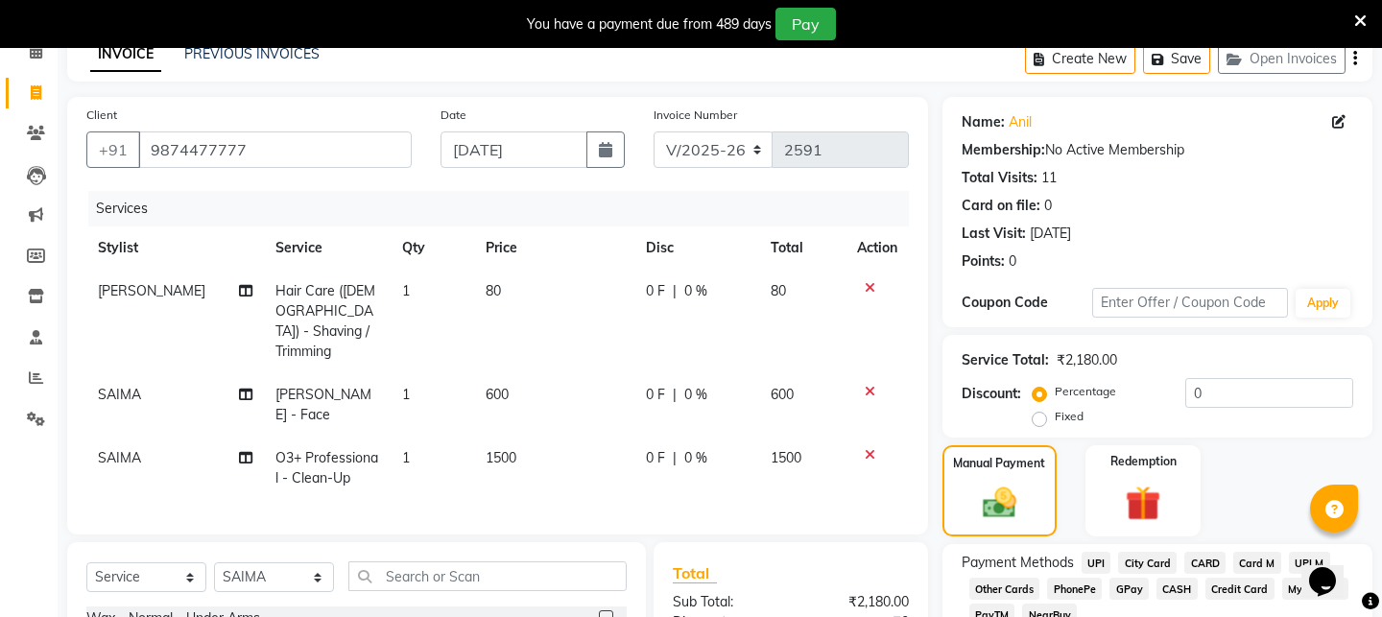
click at [1182, 588] on span "CASH" at bounding box center [1176, 589] width 41 height 22
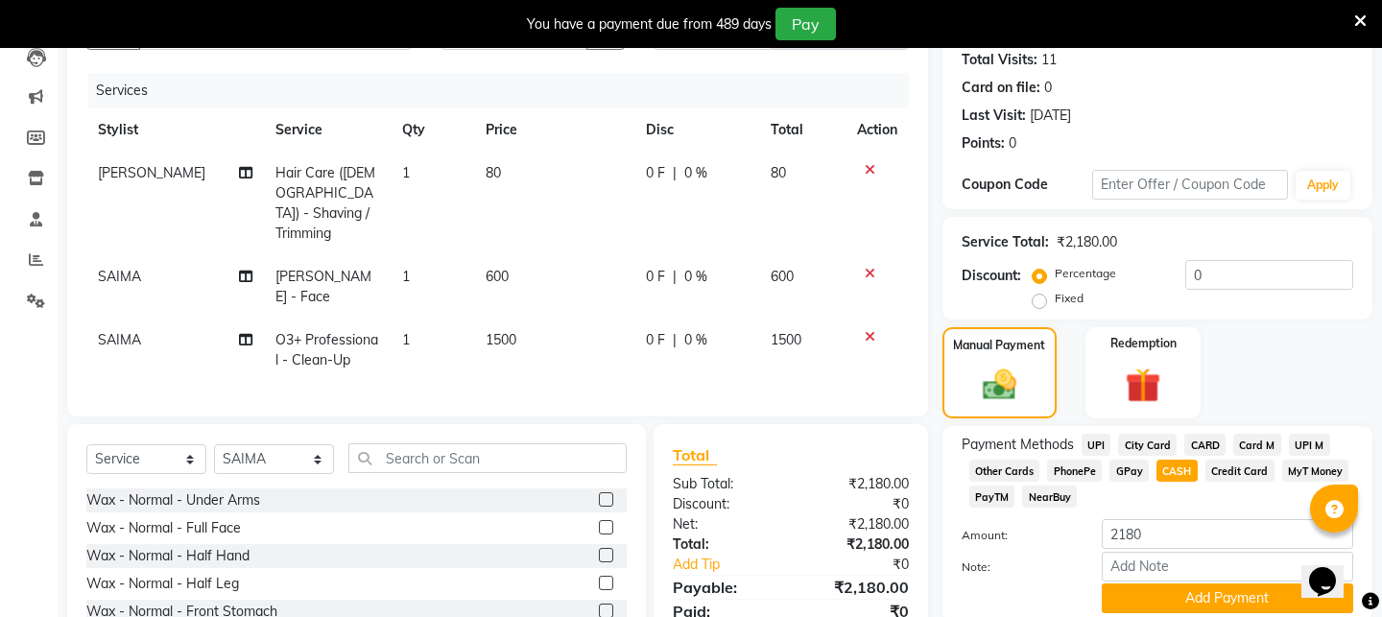
scroll to position [288, 0]
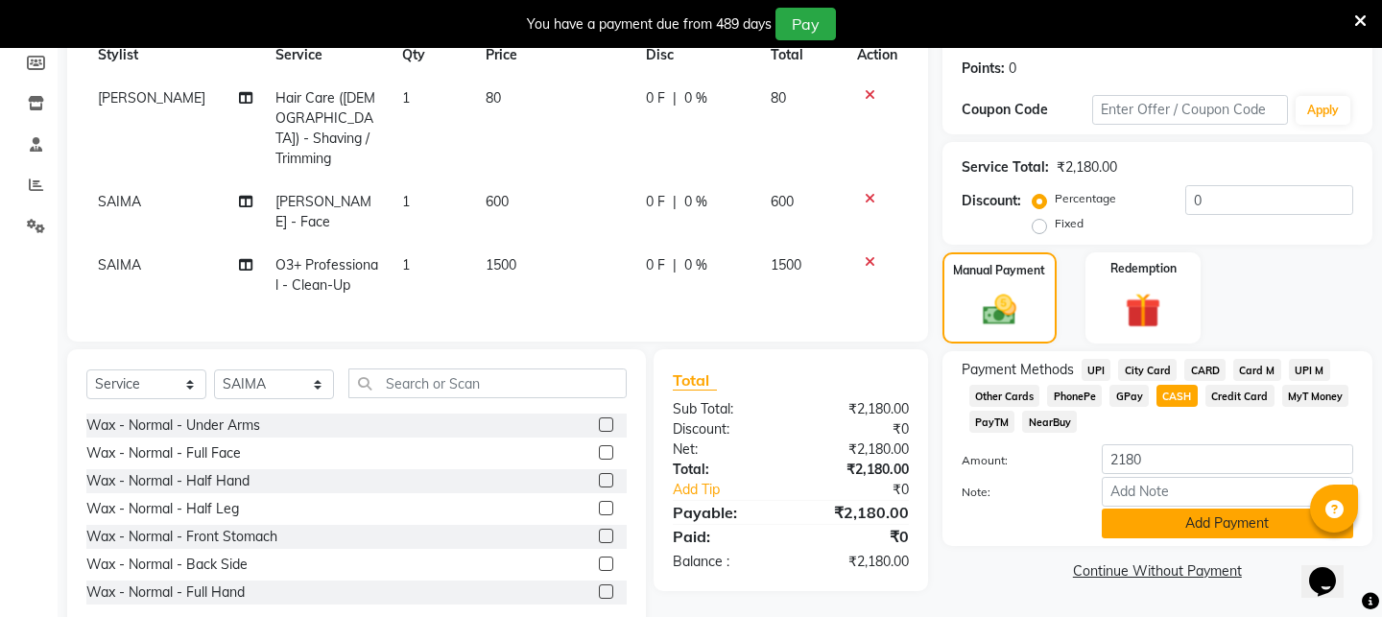
click at [1216, 523] on button "Add Payment" at bounding box center [1226, 523] width 251 height 30
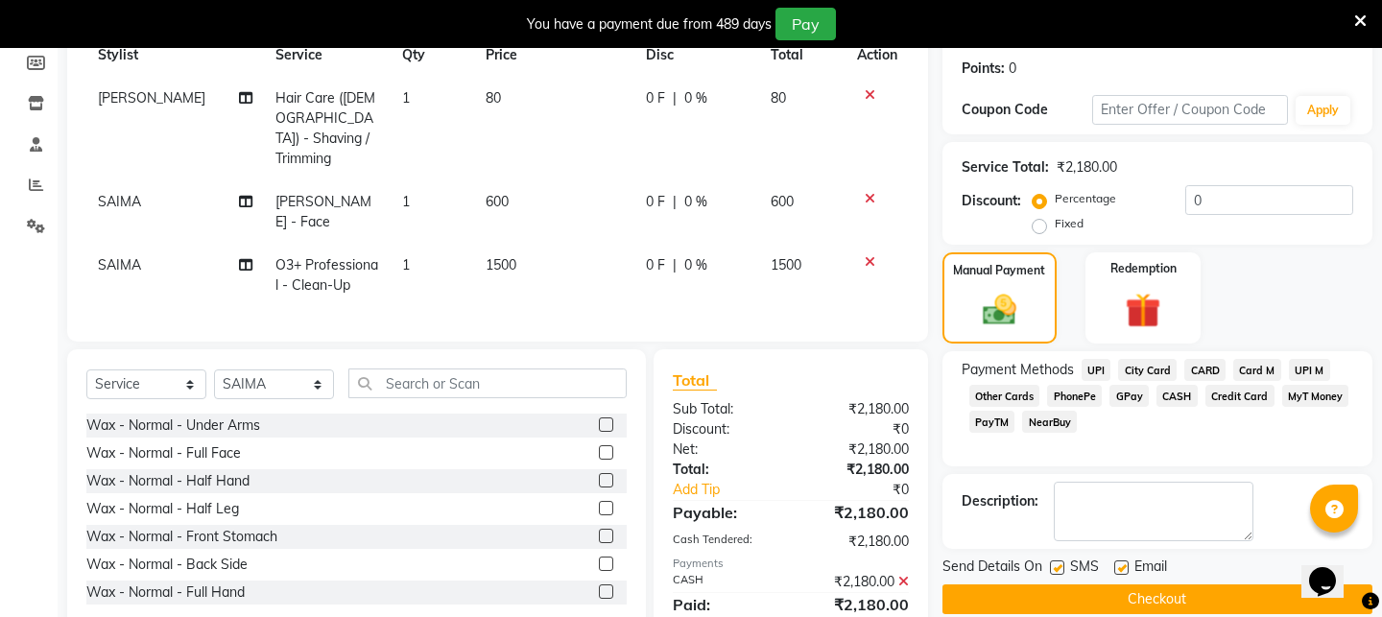
click at [1197, 599] on button "Checkout" at bounding box center [1157, 599] width 430 height 30
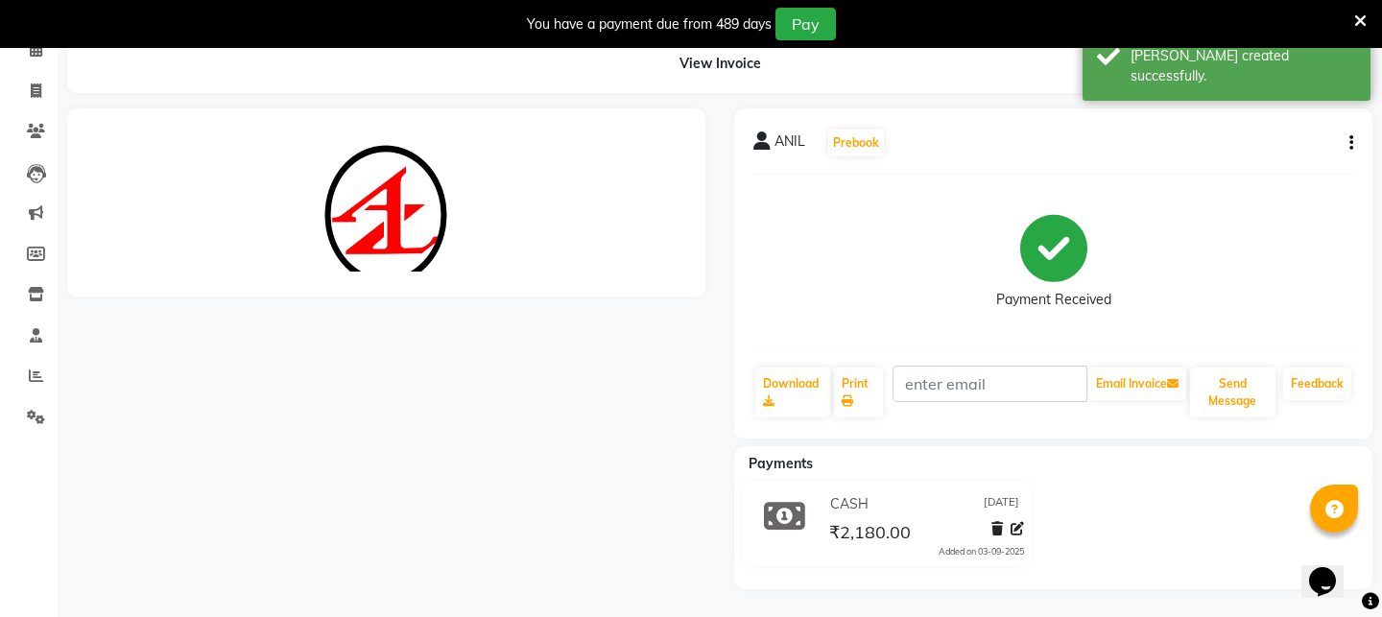
scroll to position [288, 0]
